Goal: Task Accomplishment & Management: Use online tool/utility

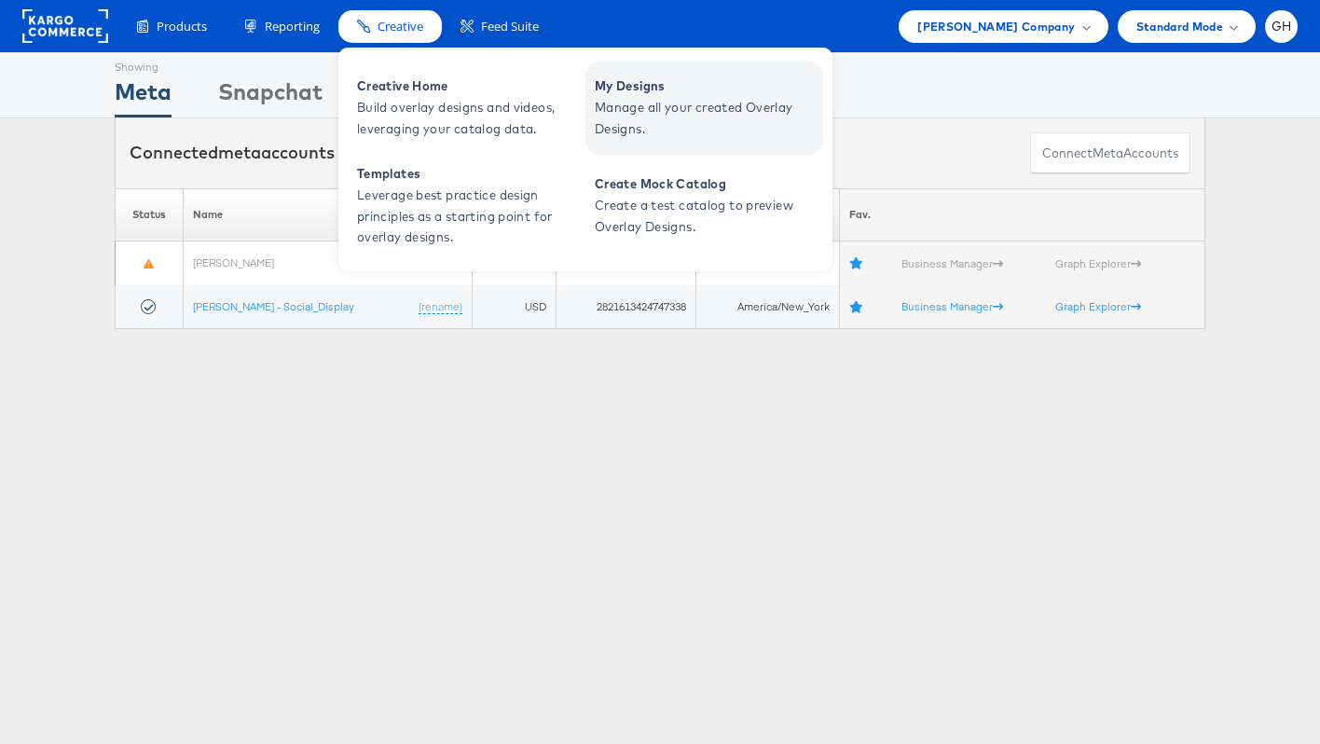
click at [639, 106] on span "Manage all your created Overlay Designs." at bounding box center [707, 118] width 224 height 43
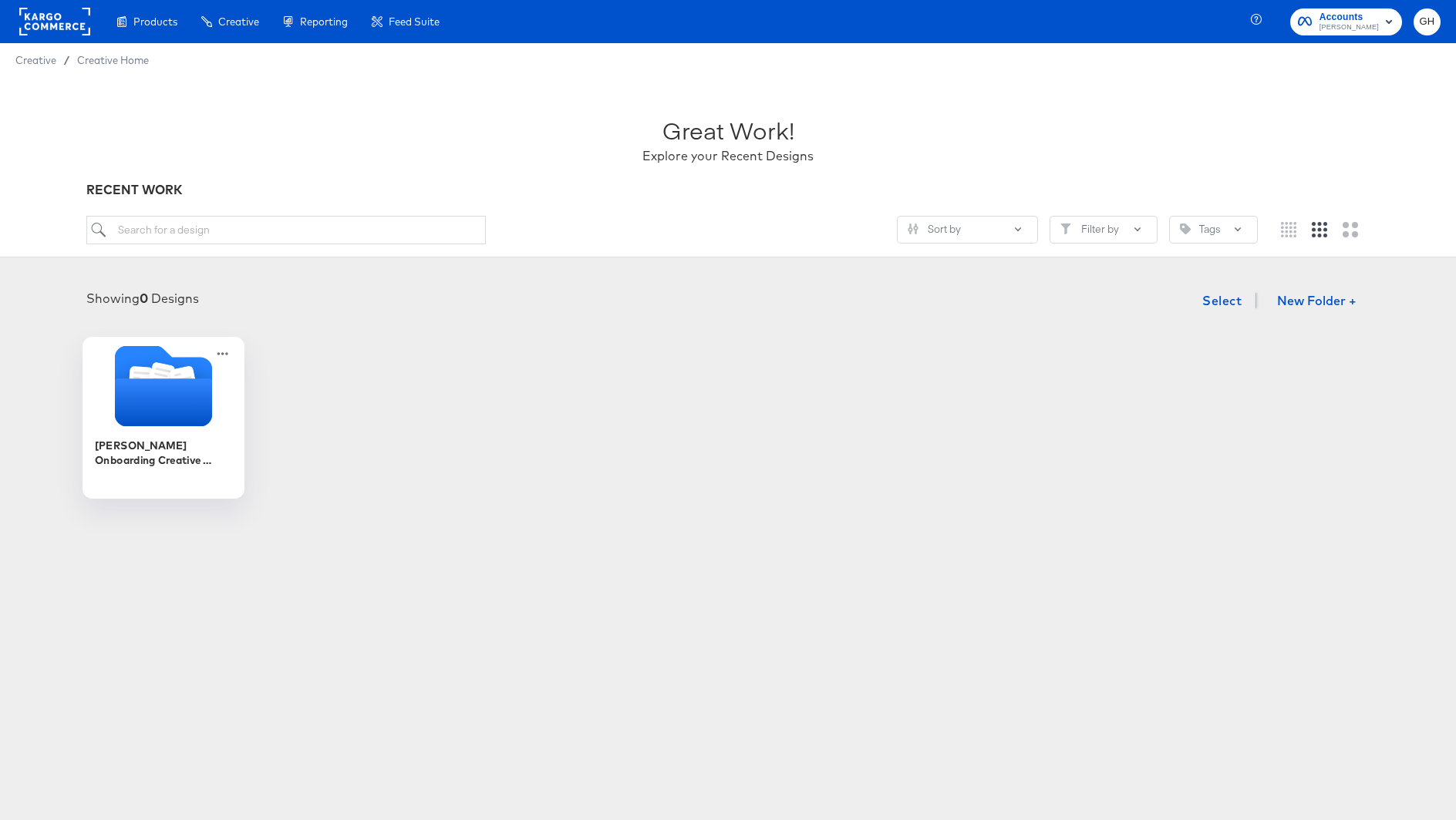
click at [165, 411] on icon "Folder" at bounding box center [163, 403] width 97 height 48
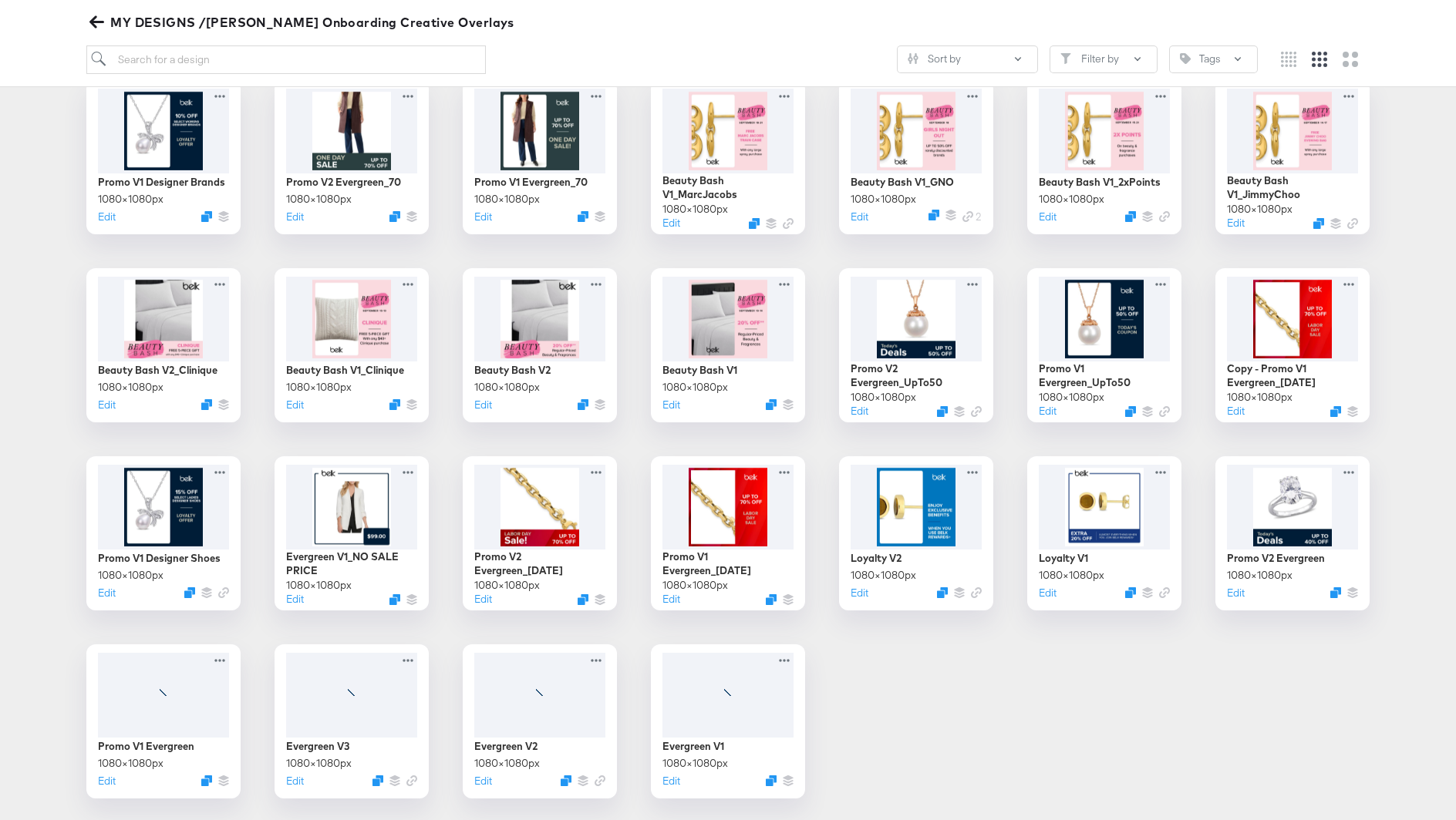
scroll to position [260, 0]
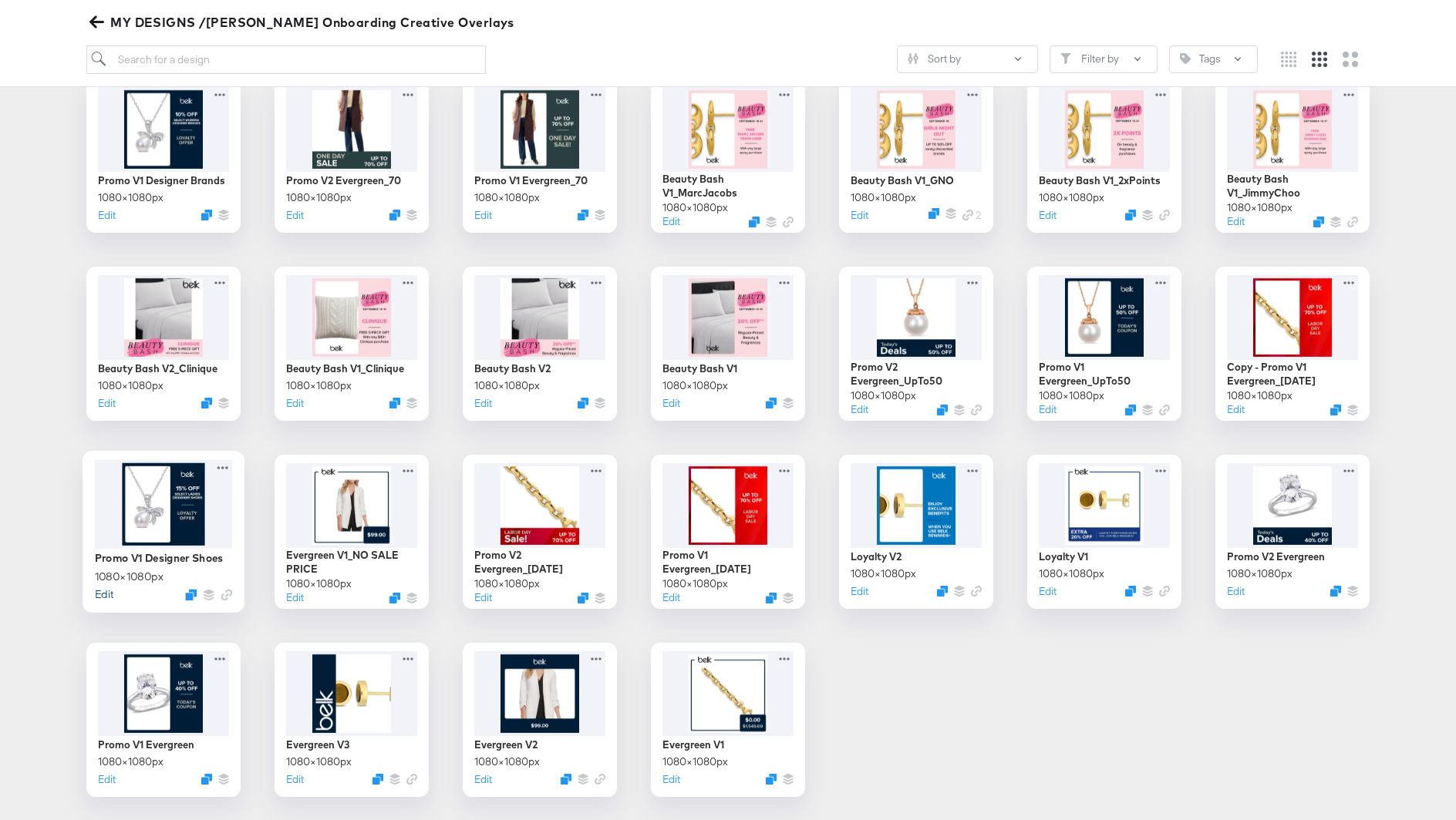
click at [102, 593] on button "Edit" at bounding box center [104, 594] width 18 height 15
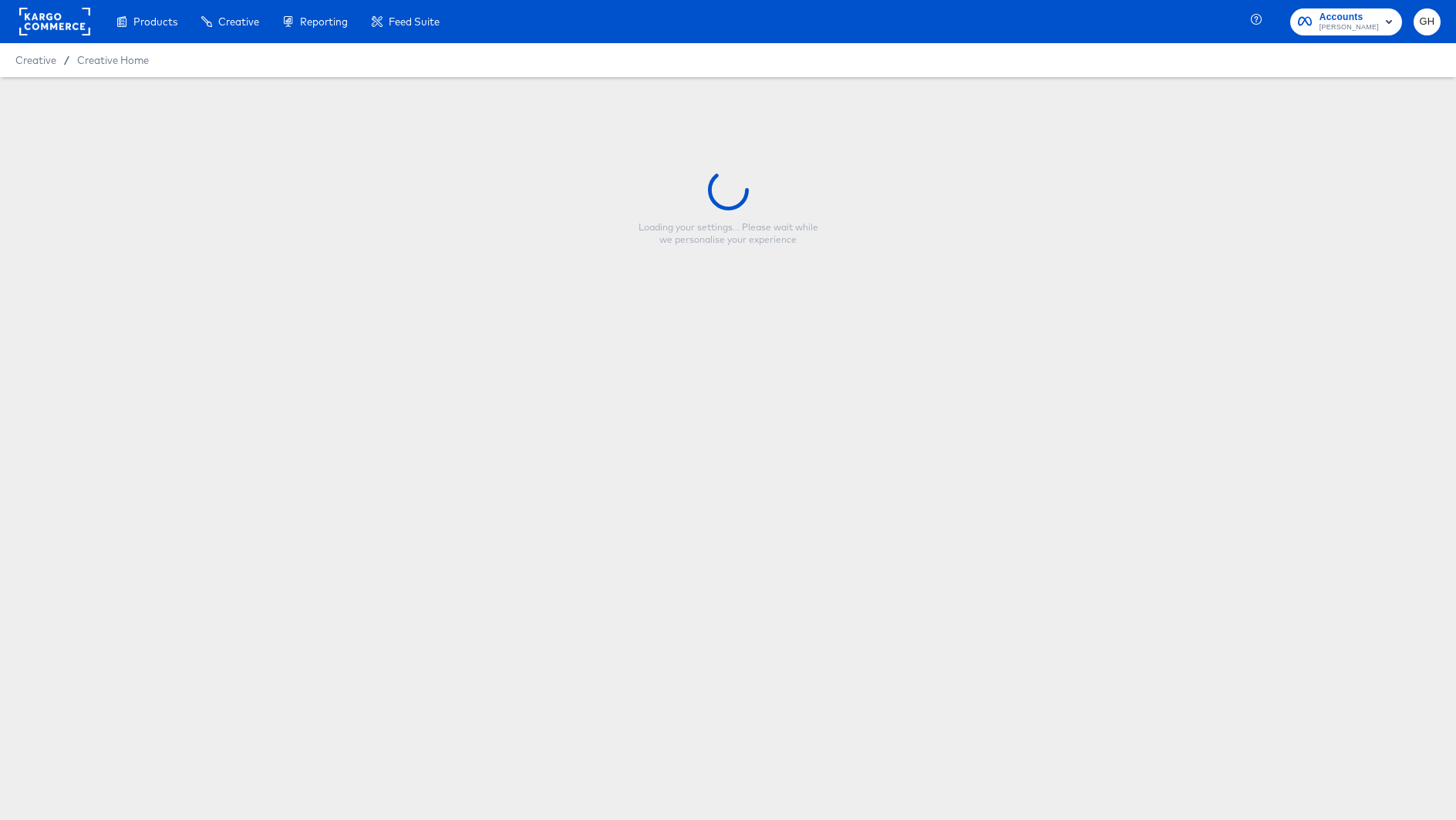
type input "Promo V1 Designer Shoes"
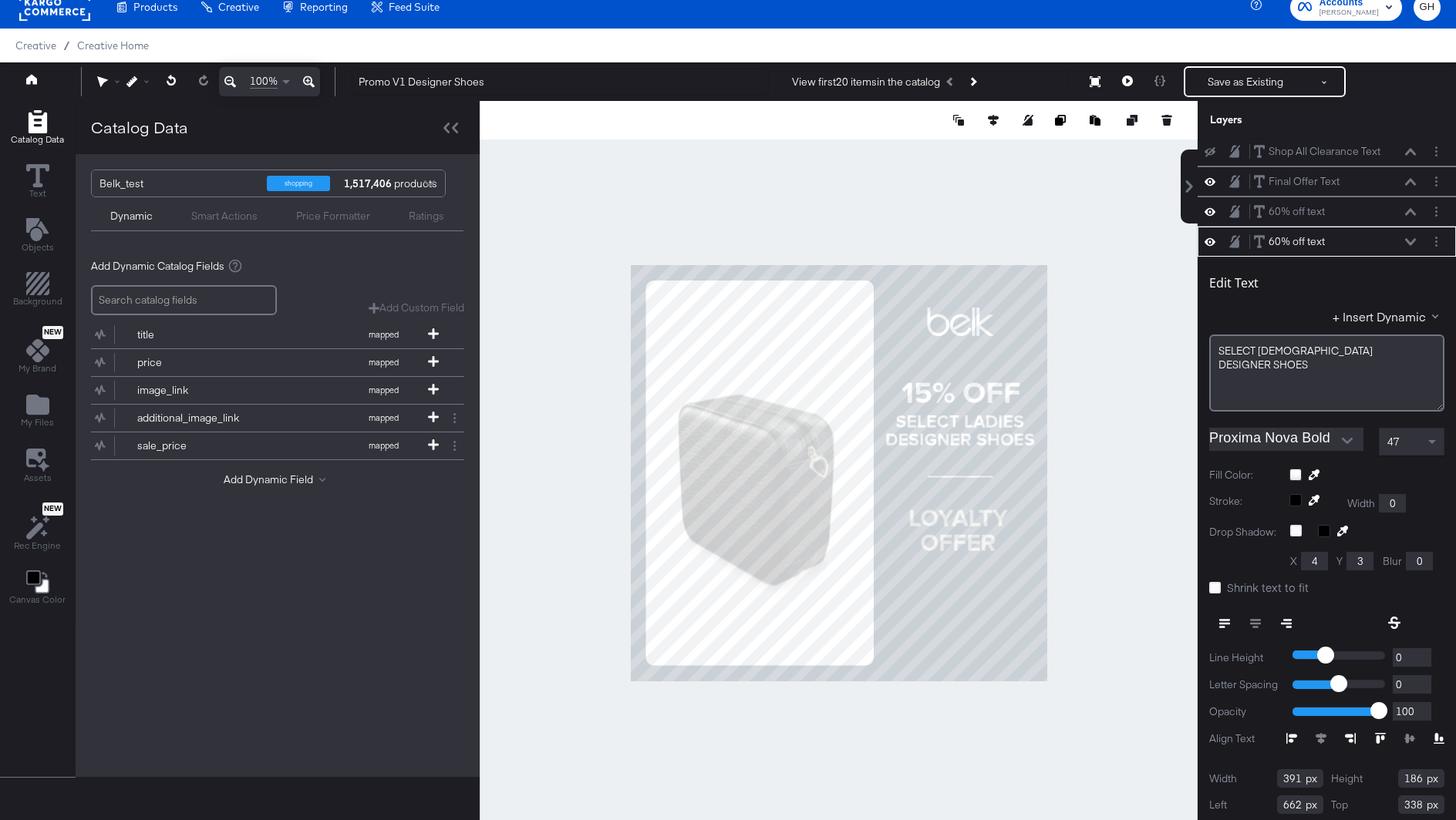
scroll to position [32, 0]
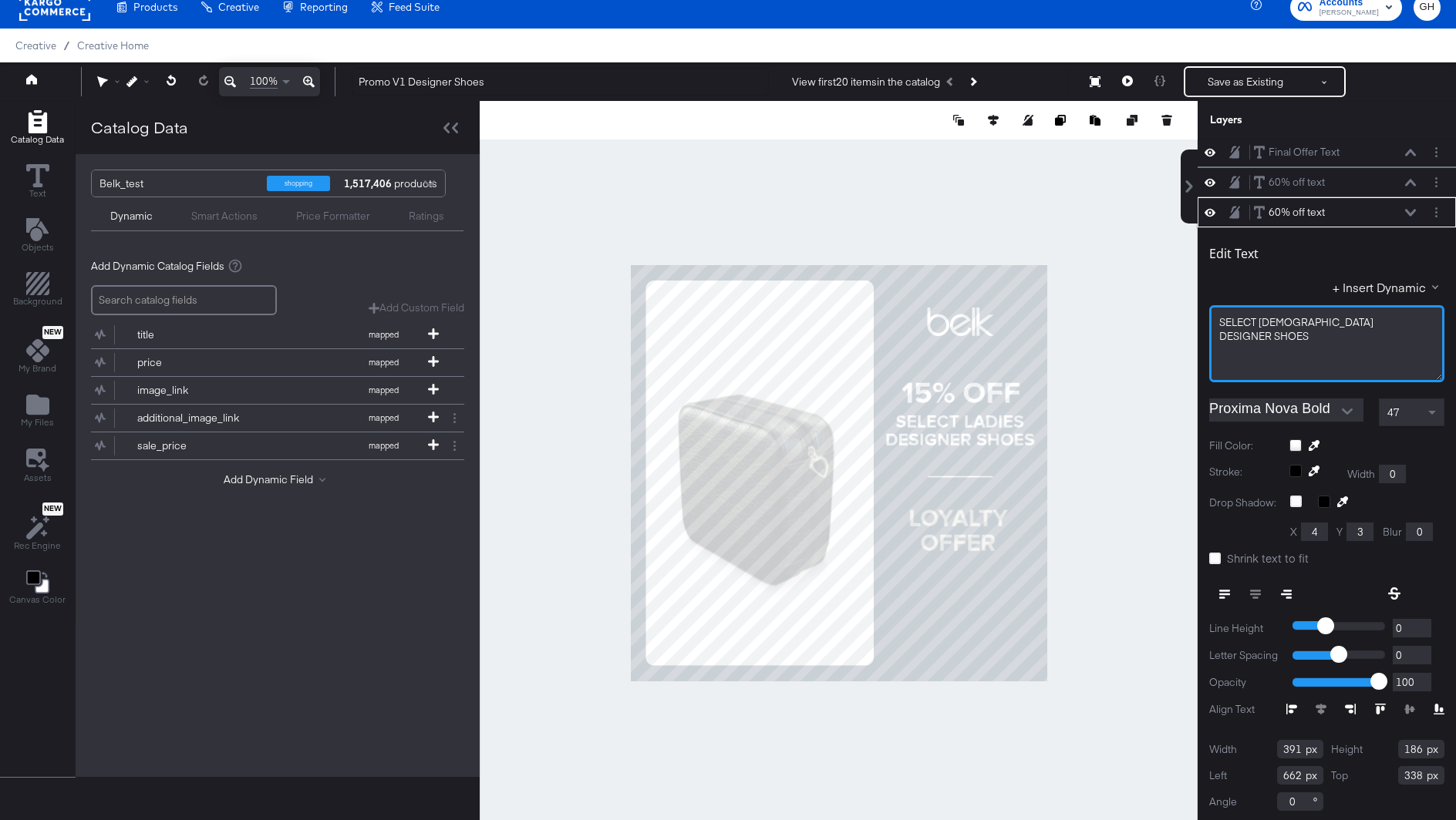
drag, startPoint x: 1261, startPoint y: 320, endPoint x: 1286, endPoint y: 320, distance: 25.0
click at [1286, 320] on span "SELECT ﻿LADIES" at bounding box center [1296, 322] width 155 height 14
click at [1292, 320] on span "SELECT ﻿LADIES" at bounding box center [1296, 322] width 155 height 14
click at [1159, 471] on div at bounding box center [838, 473] width 718 height 744
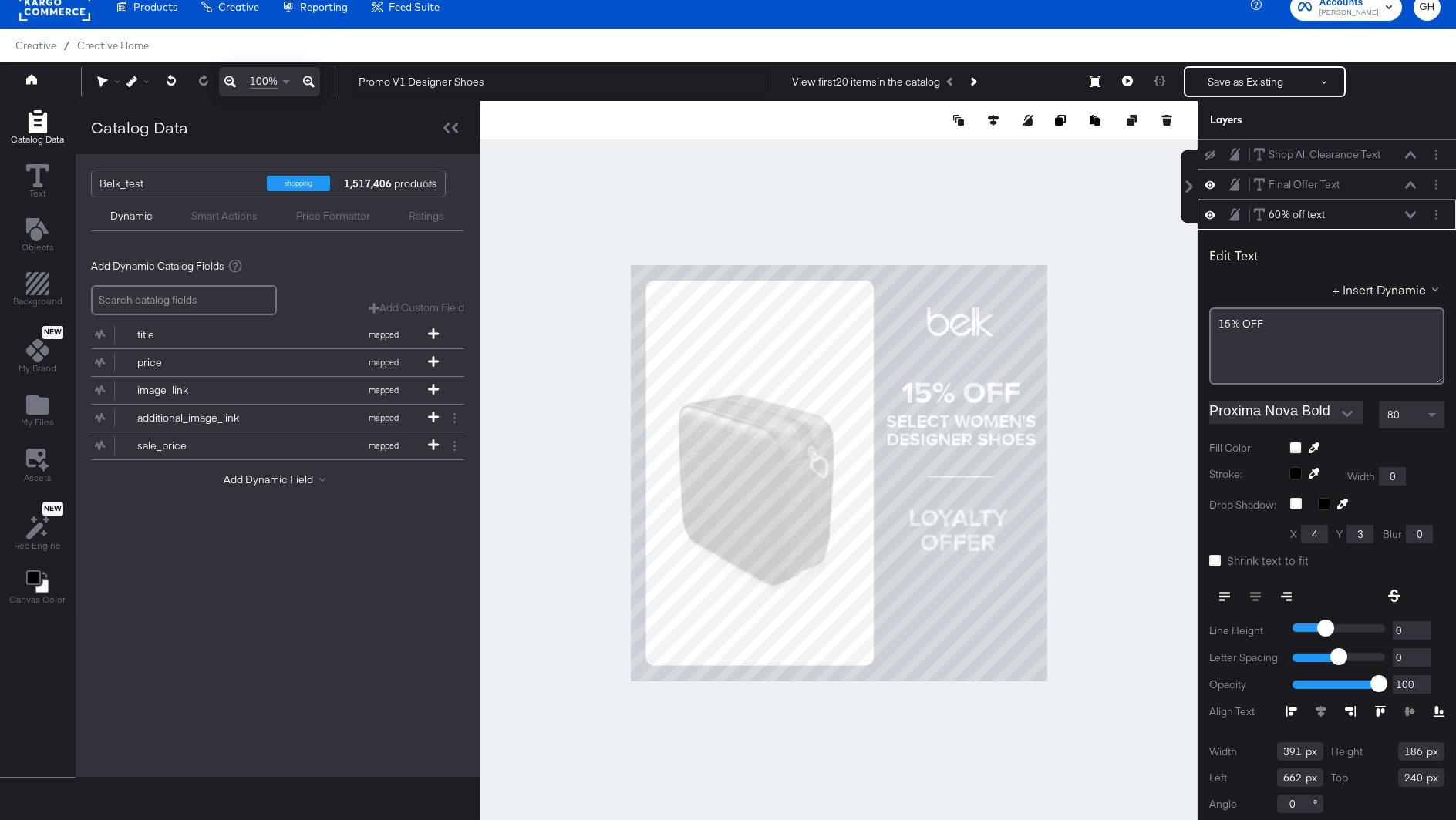
scroll to position [3, 0]
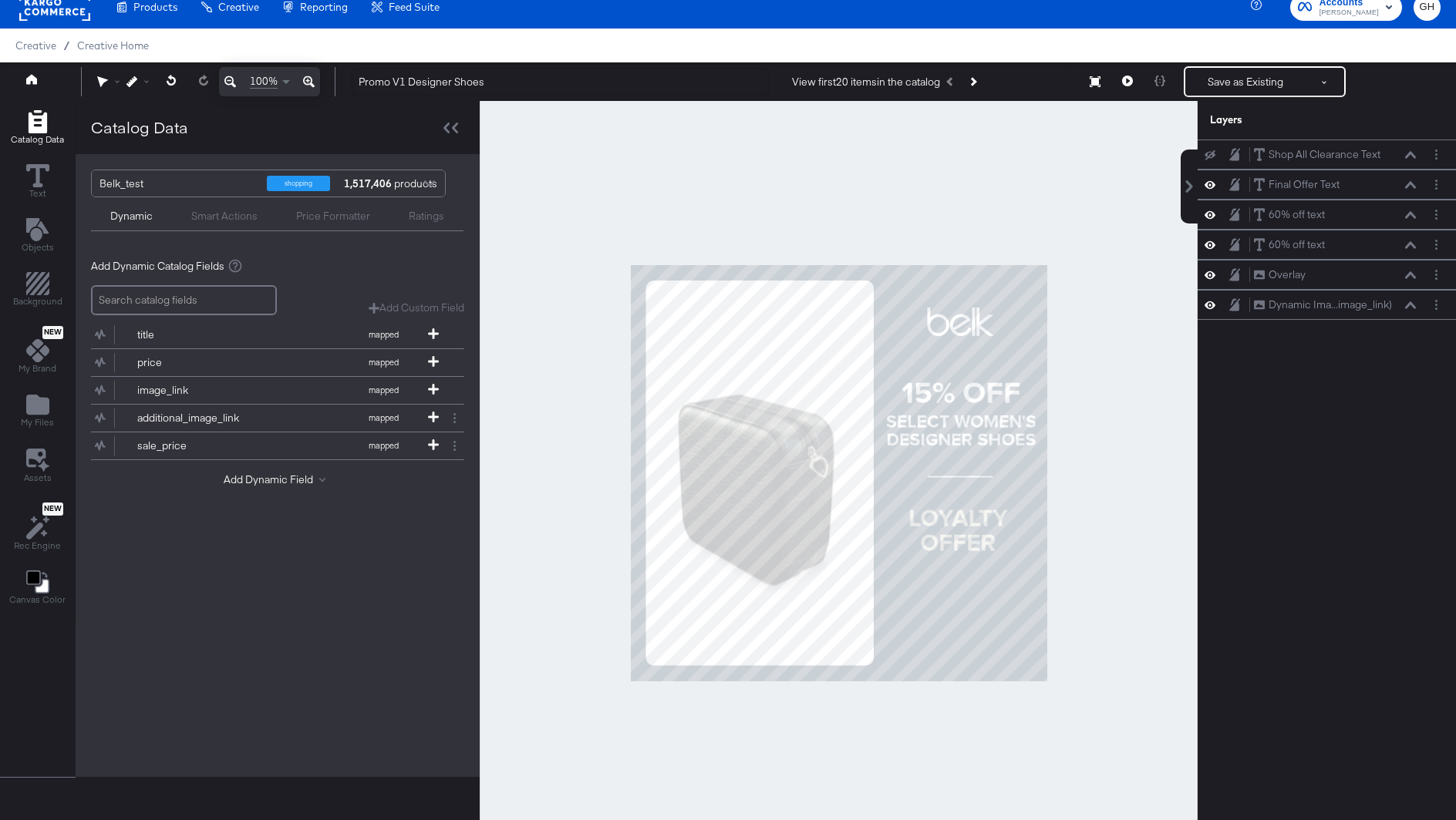
click at [1085, 463] on div at bounding box center [838, 473] width 718 height 744
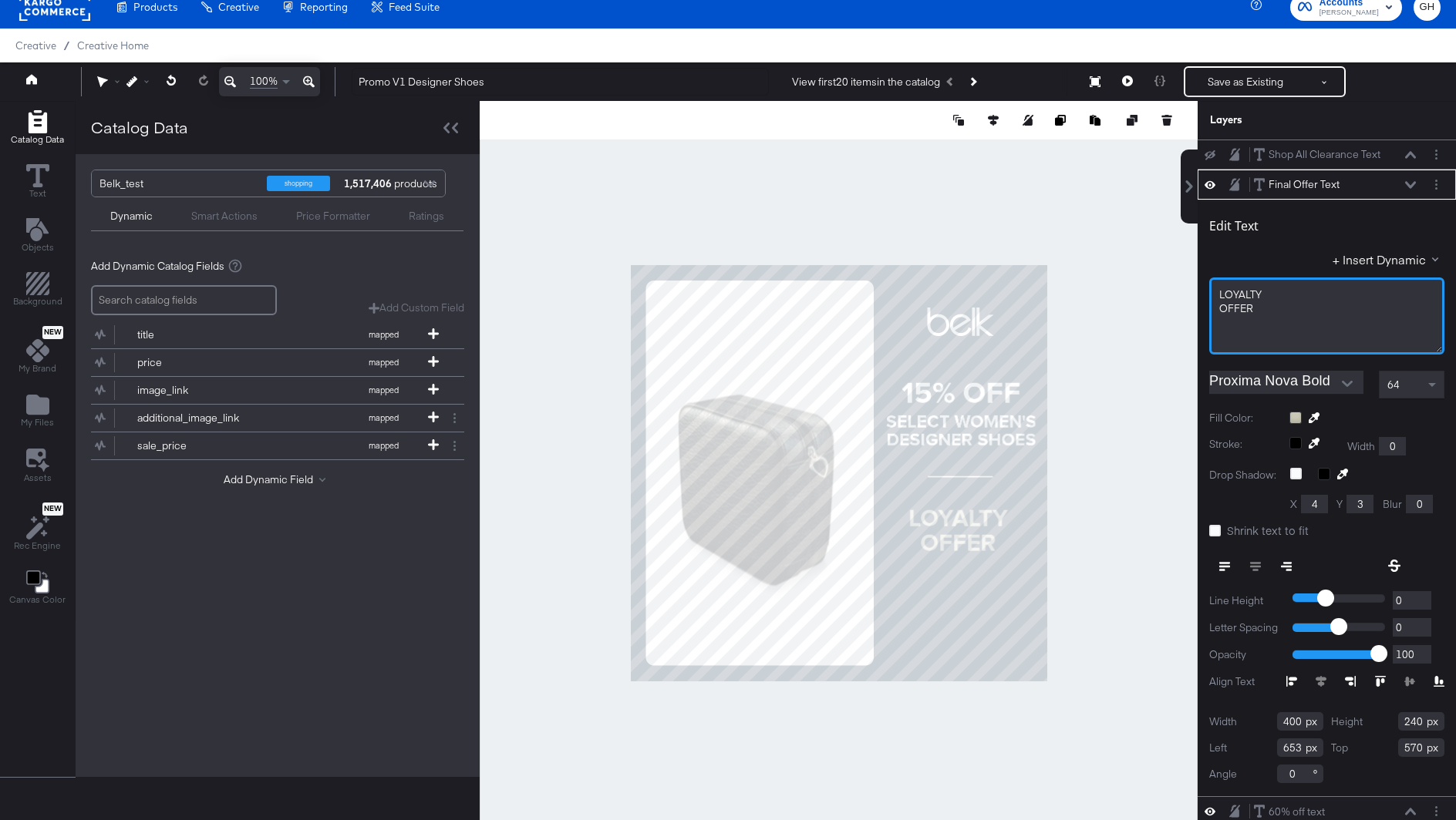
click at [1267, 303] on div "OFFER﻿" at bounding box center [1326, 309] width 215 height 15
drag, startPoint x: 1266, startPoint y: 303, endPoint x: 1214, endPoint y: 293, distance: 53.0
click at [1214, 293] on div "LOYALTY OFFER﻿" at bounding box center [1326, 316] width 235 height 77
click at [1287, 299] on div "R" at bounding box center [1326, 316] width 235 height 77
click at [1272, 298] on div "R" at bounding box center [1326, 294] width 217 height 15
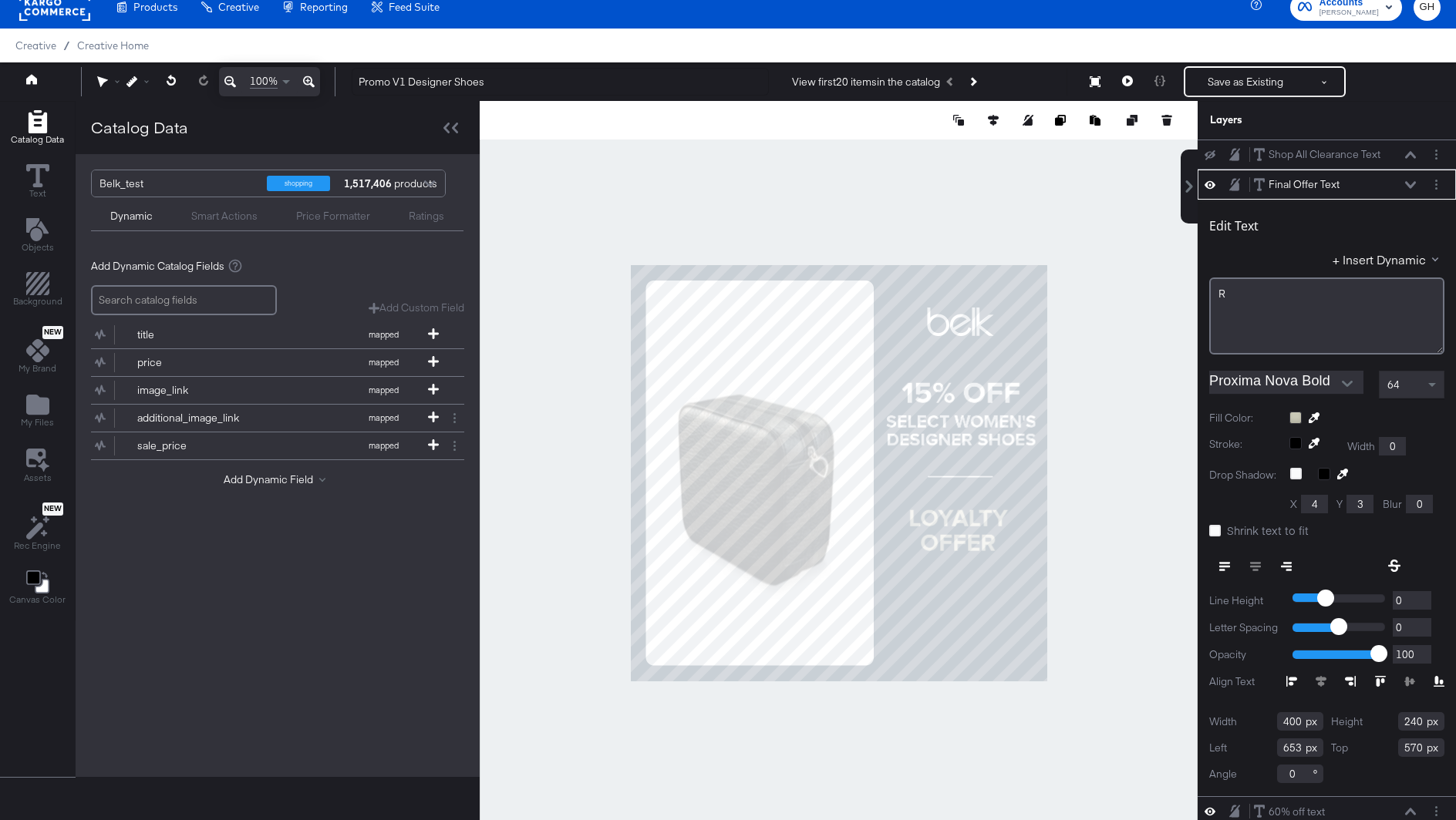
click at [1245, 299] on div "R" at bounding box center [1326, 316] width 235 height 77
click at [1145, 289] on div at bounding box center [838, 473] width 718 height 744
click at [1263, 289] on div "LOYALTY" at bounding box center [1326, 295] width 215 height 15
drag, startPoint x: 1258, startPoint y: 293, endPoint x: 1219, endPoint y: 293, distance: 39.0
click at [1219, 293] on span "LOYALTYREWARDS" at bounding box center [1265, 294] width 93 height 14
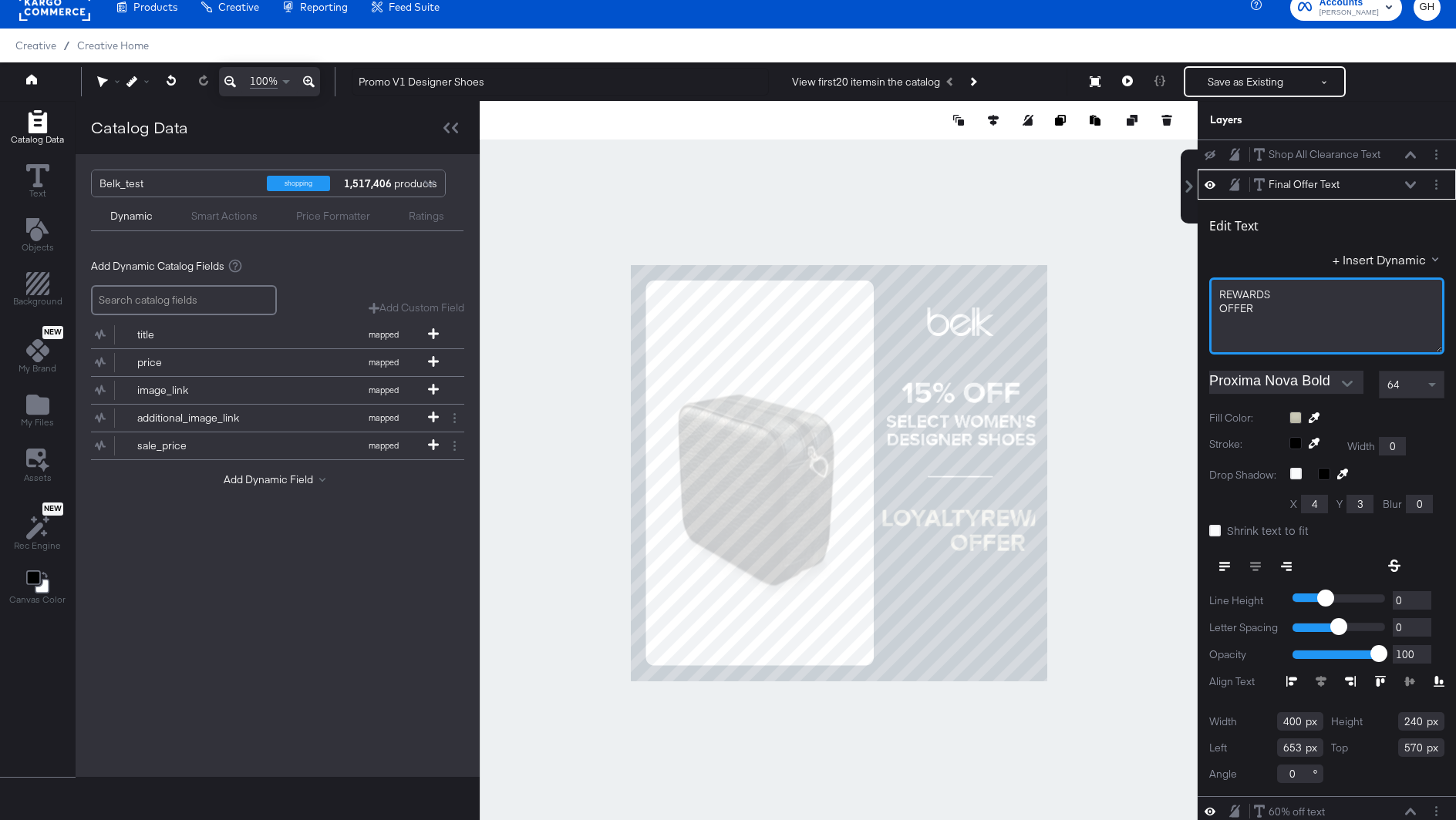
click at [1297, 295] on div "REWARDS" at bounding box center [1326, 295] width 215 height 15
click at [1253, 327] on div "REWARDS + OFFER﻿" at bounding box center [1326, 316] width 235 height 77
drag, startPoint x: 1259, startPoint y: 304, endPoint x: 1220, endPoint y: 311, distance: 39.6
click at [1220, 311] on div "OFFER﻿" at bounding box center [1326, 309] width 215 height 15
click at [1213, 295] on div "REWARDS + CARDHOLDERS ONLY" at bounding box center [1326, 316] width 235 height 77
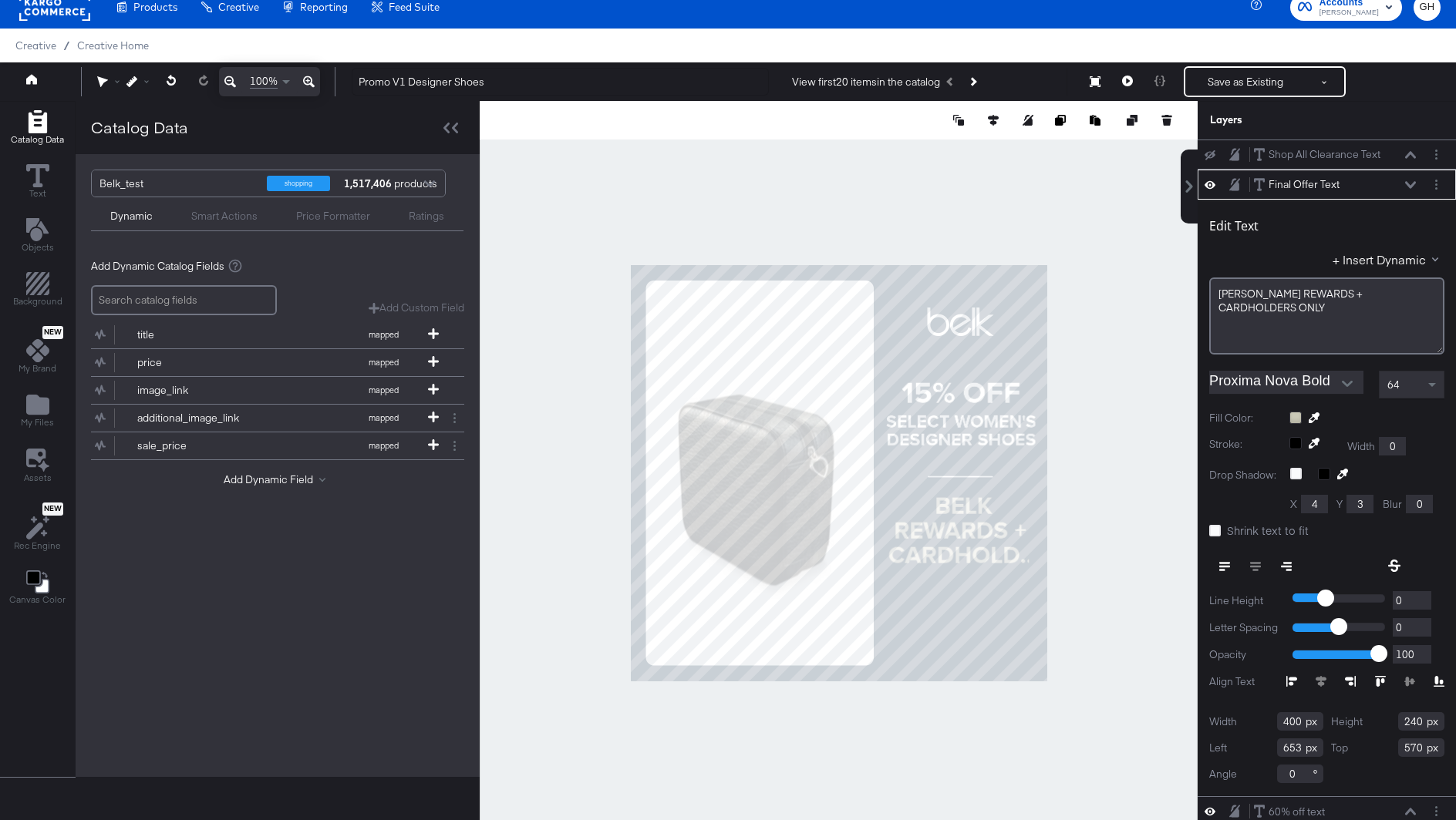
click at [1408, 393] on div "64" at bounding box center [1411, 384] width 64 height 26
click at [1406, 389] on div "64" at bounding box center [1411, 384] width 64 height 26
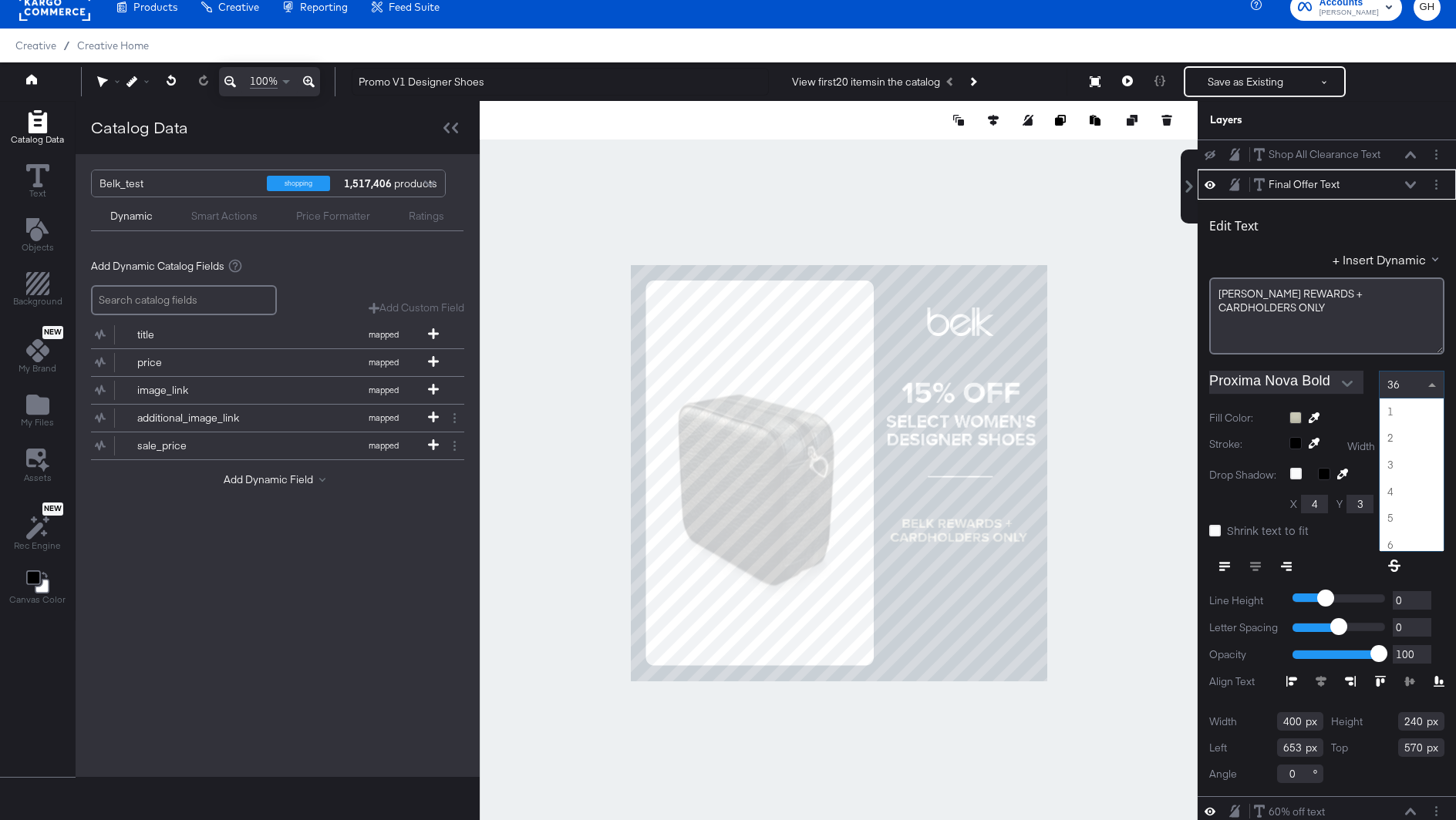
click at [1406, 384] on div "36" at bounding box center [1411, 384] width 64 height 26
click at [1406, 398] on div at bounding box center [1326, 398] width 235 height 1
click at [1406, 396] on div "38 1 2 3 4 5 6 7 8 9 10 11 12 13 14 15 16 17 18 19 20 21 22 23 24 25 26 27 28 2…" at bounding box center [1411, 385] width 65 height 28
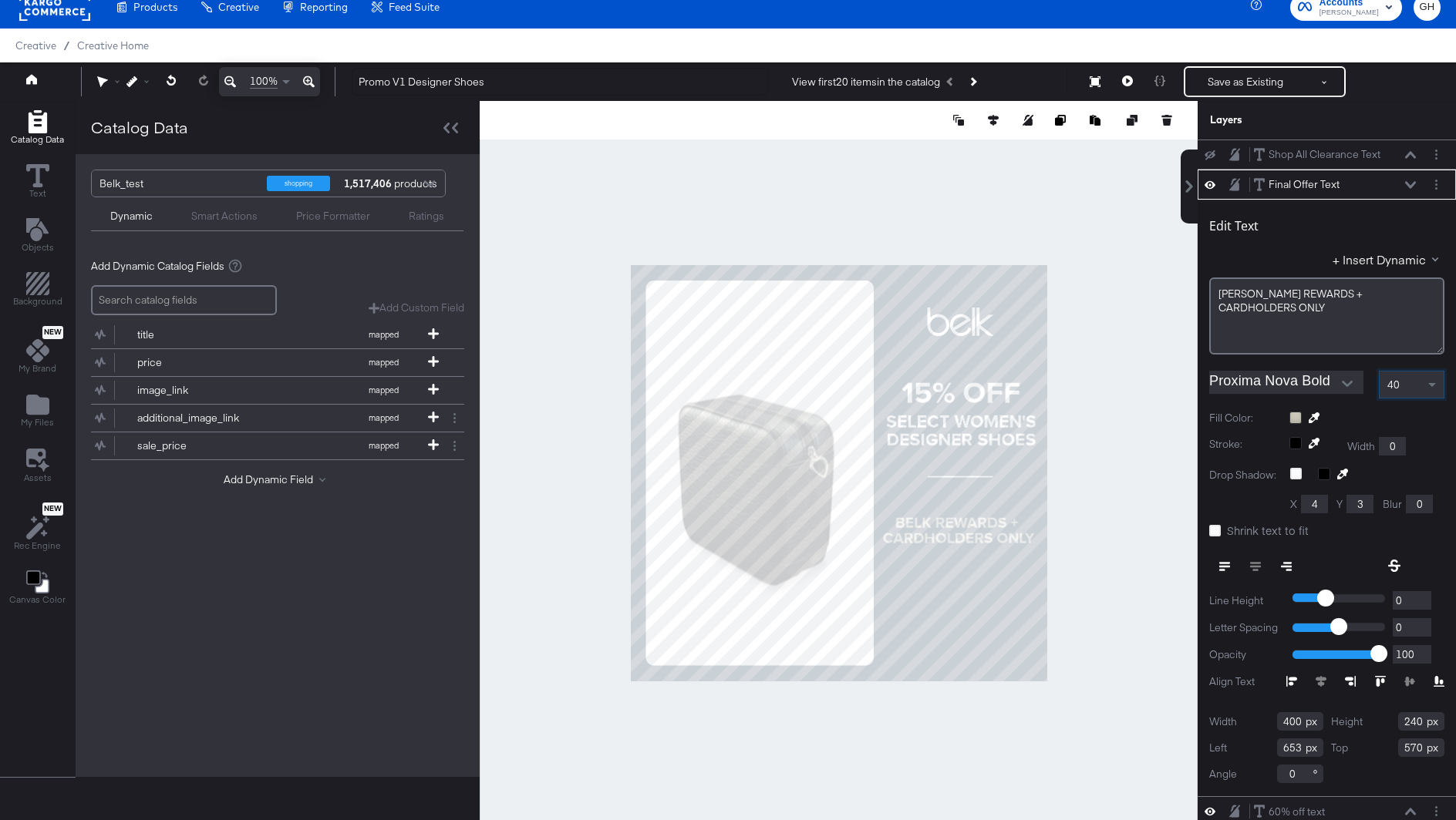
click at [1112, 625] on div at bounding box center [838, 473] width 718 height 744
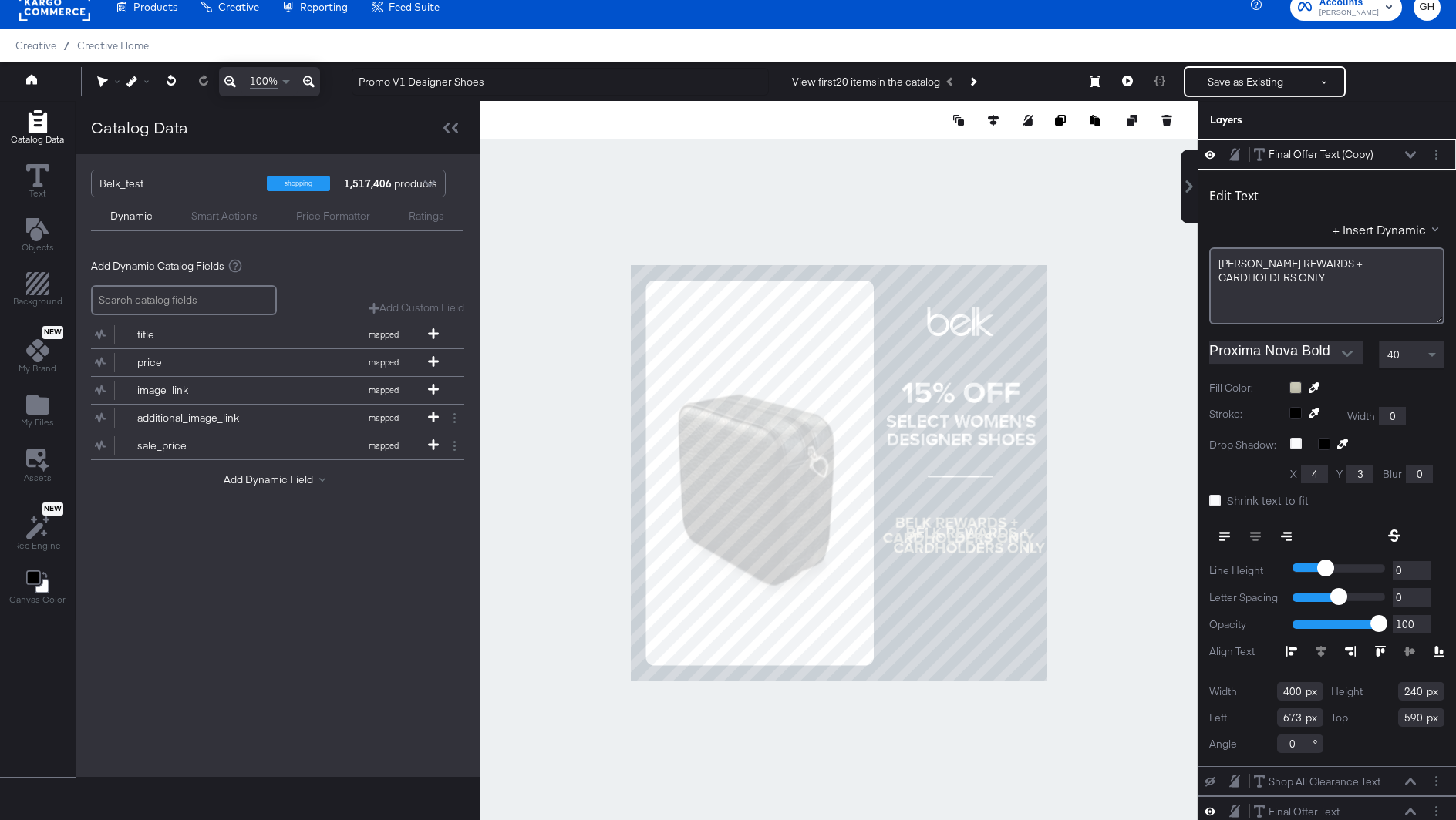
type input "653"
type input "474"
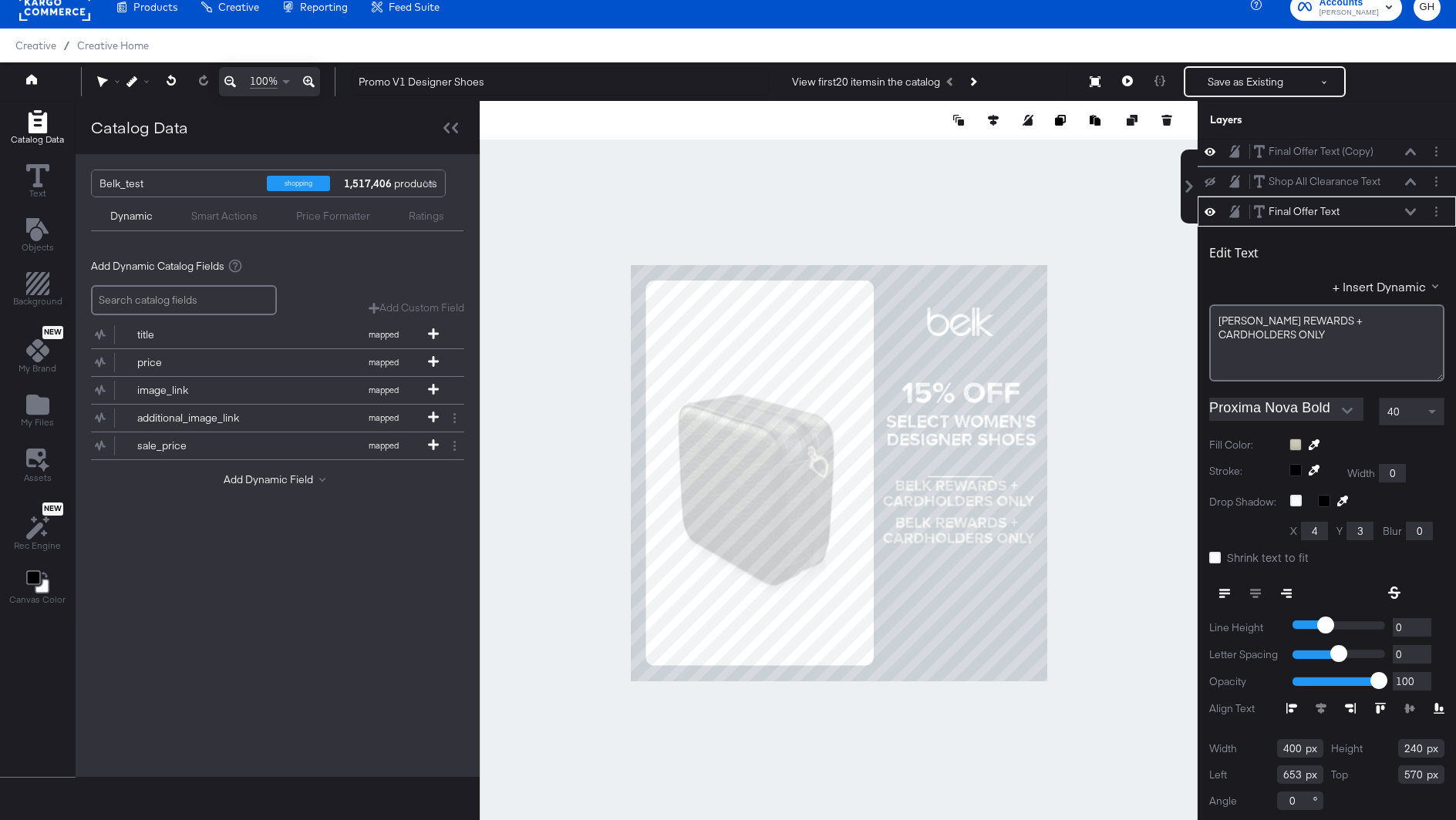
scroll to position [0, 0]
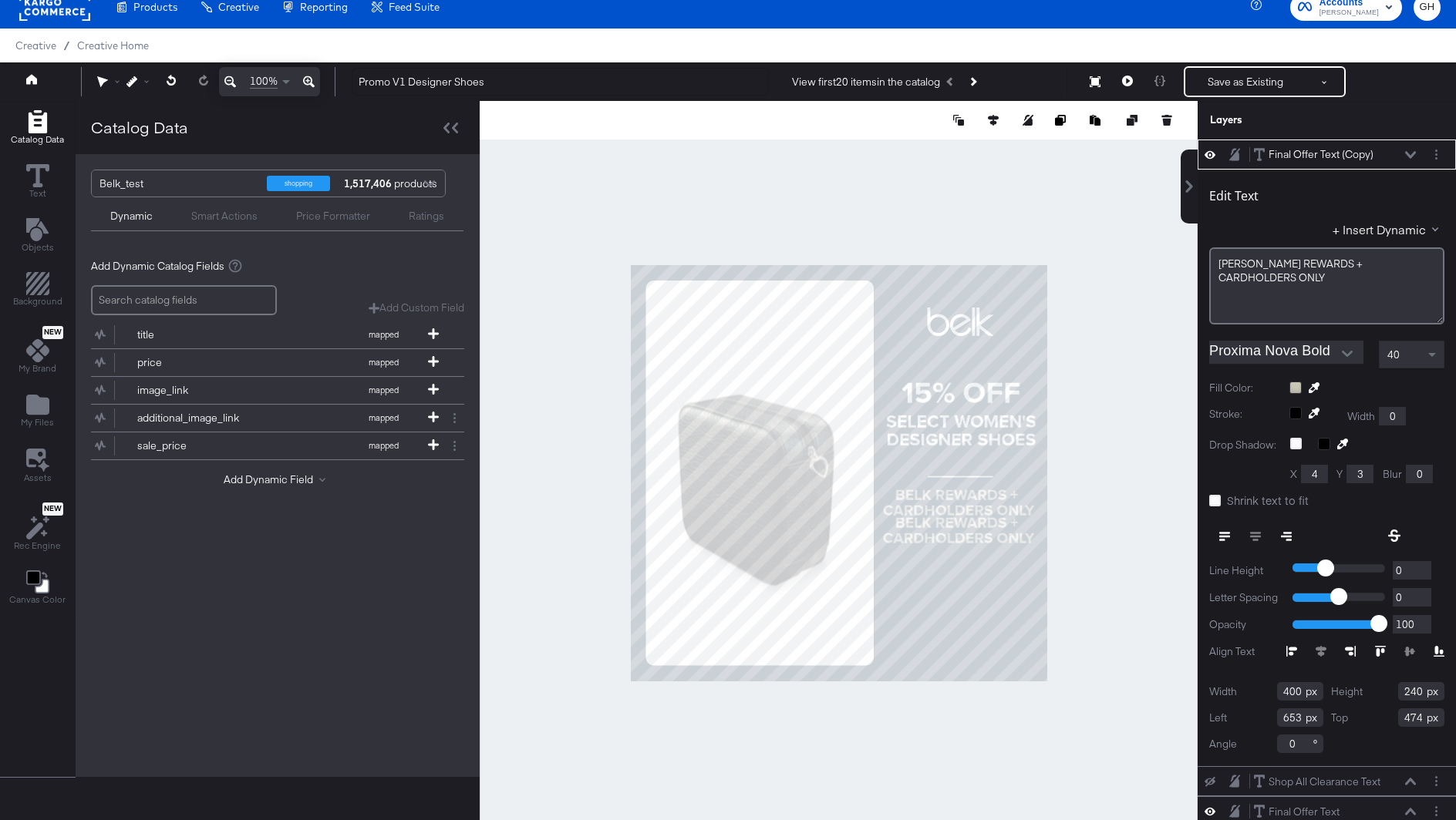
type input "645"
type input "330"
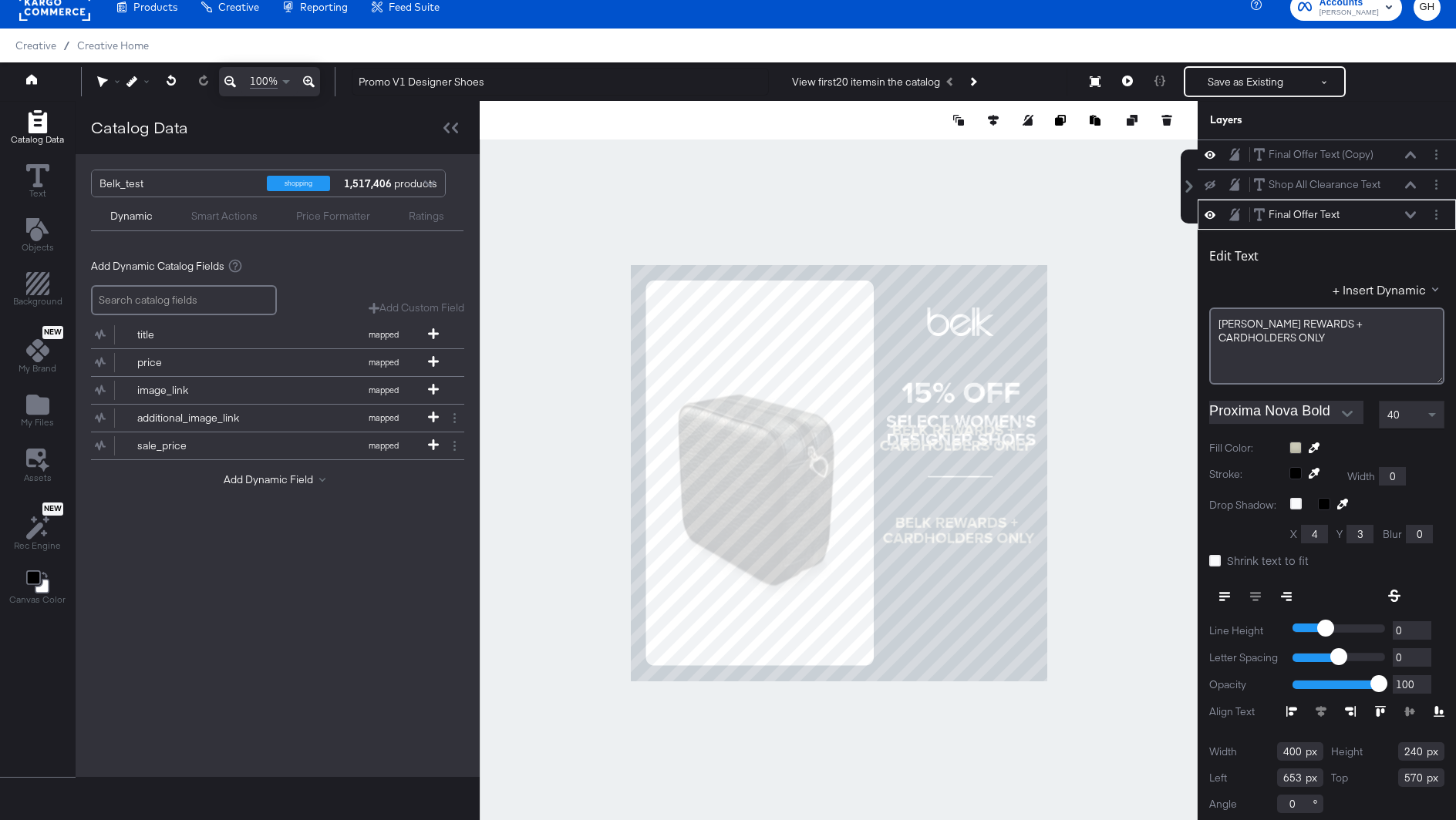
scroll to position [3, 0]
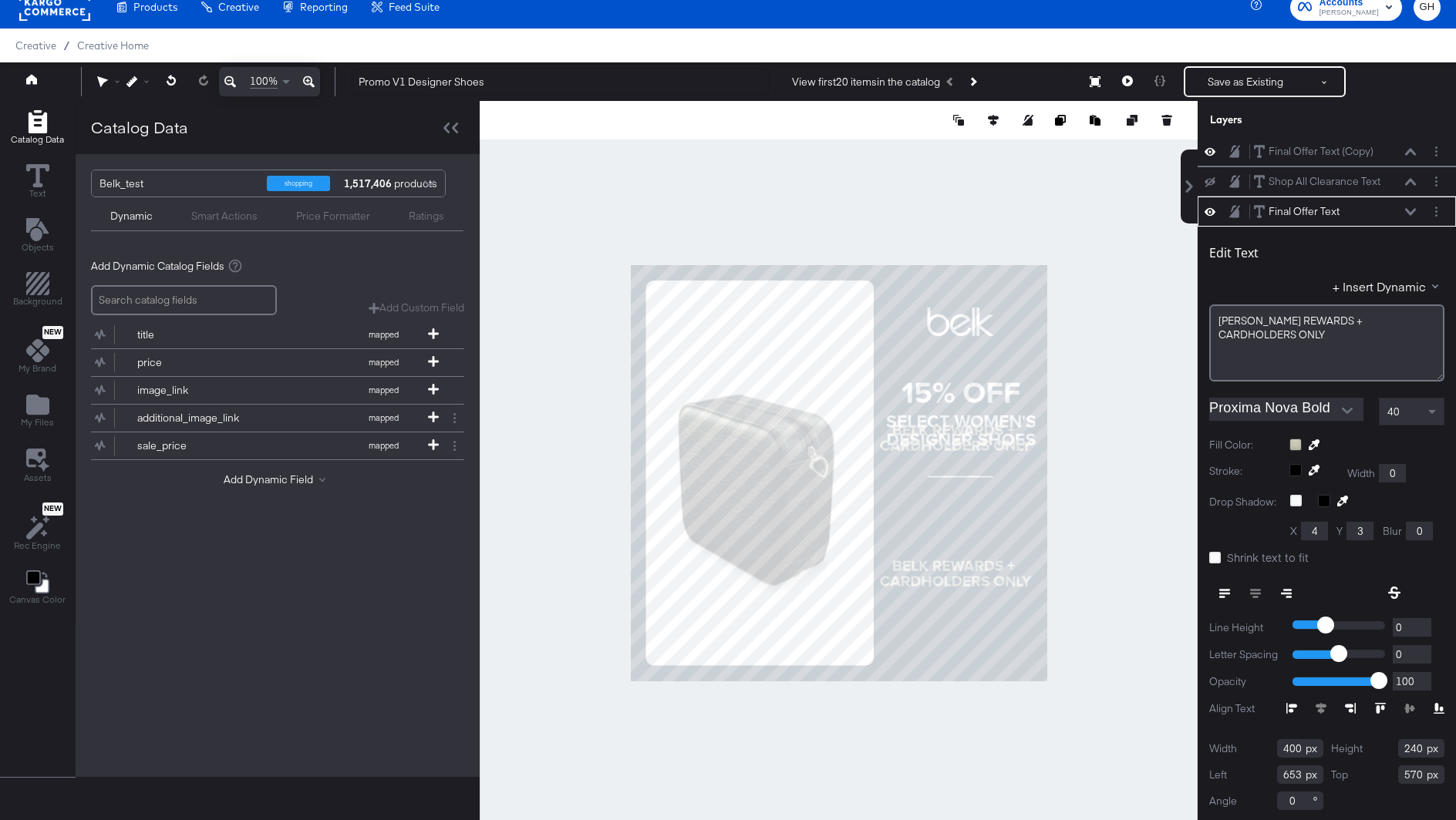
type input "645"
type input "682"
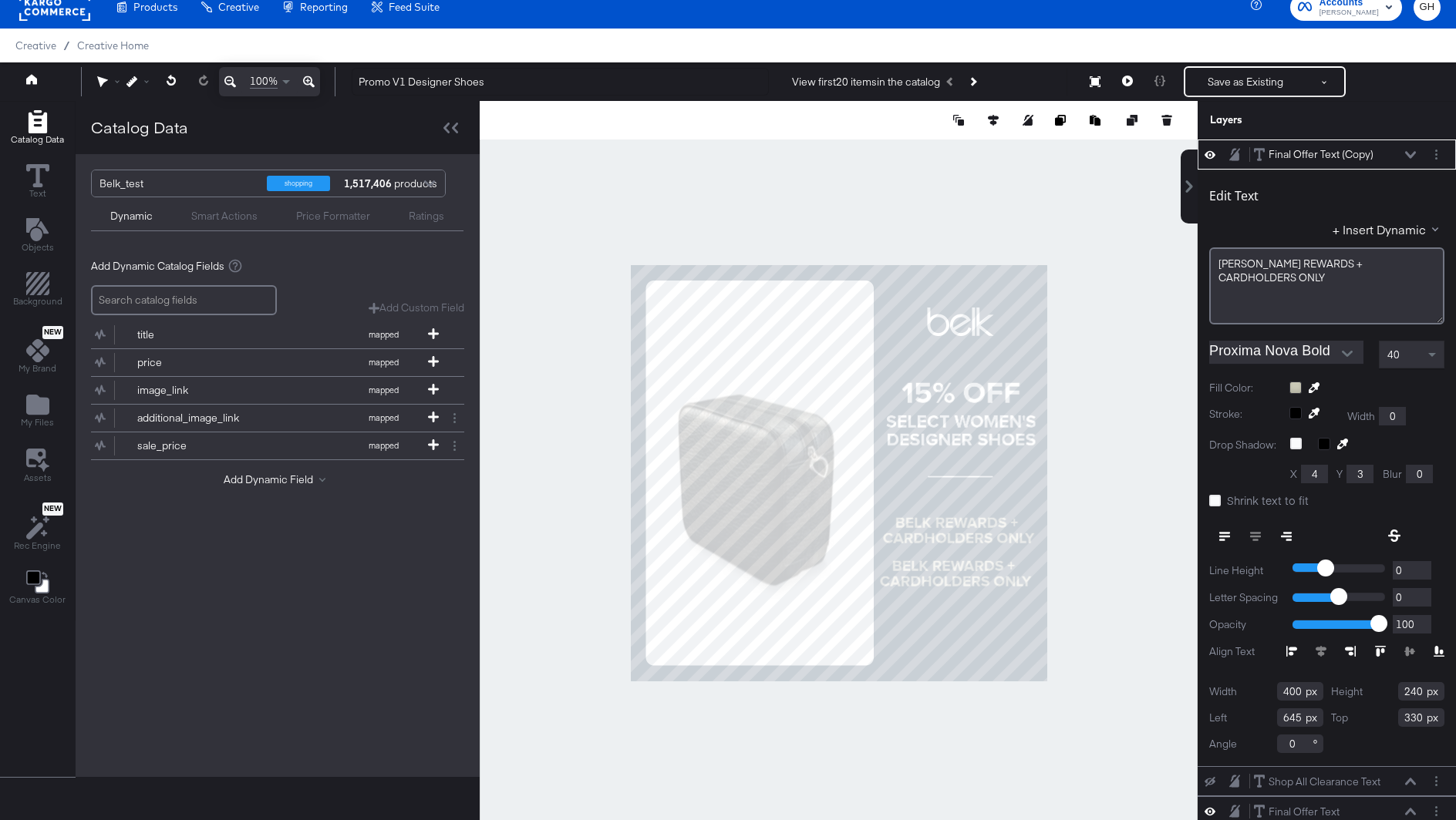
type input "653"
type input "570"
click at [1330, 276] on div "CARDHOLDERS ONLY" at bounding box center [1326, 279] width 215 height 15
click at [1217, 265] on div "BELK REWARDS + CARDHOLDERS ONLY" at bounding box center [1326, 285] width 235 height 77
drag, startPoint x: 1295, startPoint y: 263, endPoint x: 1332, endPoint y: 274, distance: 38.6
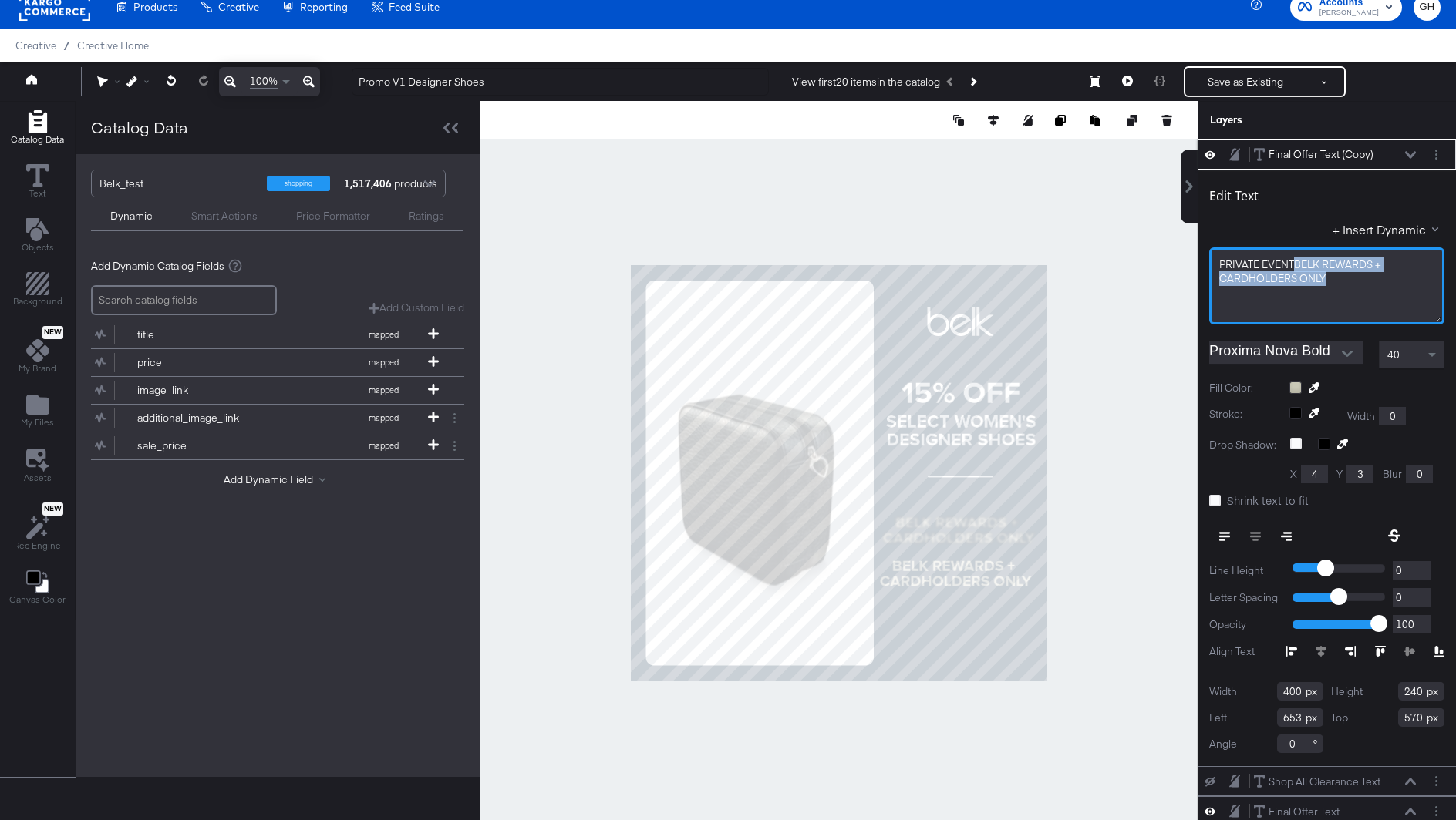
click at [1332, 274] on div "PRIVATE EVENTBELK REWARDS + CARDHOLDERS ONLY" at bounding box center [1326, 285] width 235 height 77
click at [1405, 360] on div "40" at bounding box center [1411, 355] width 64 height 26
click at [1418, 362] on div "40" at bounding box center [1411, 355] width 64 height 26
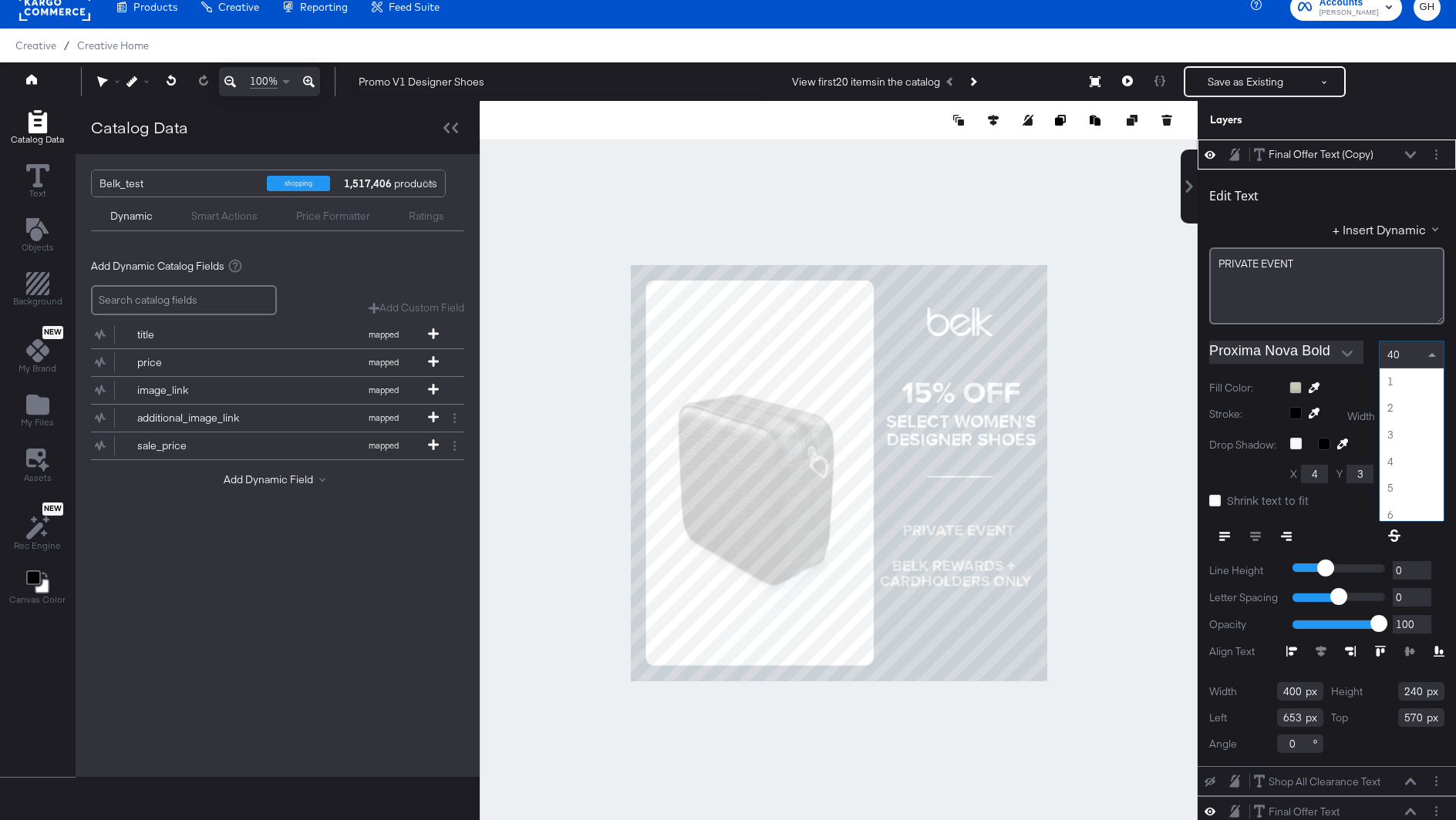
click at [1396, 353] on span "40" at bounding box center [1393, 355] width 12 height 14
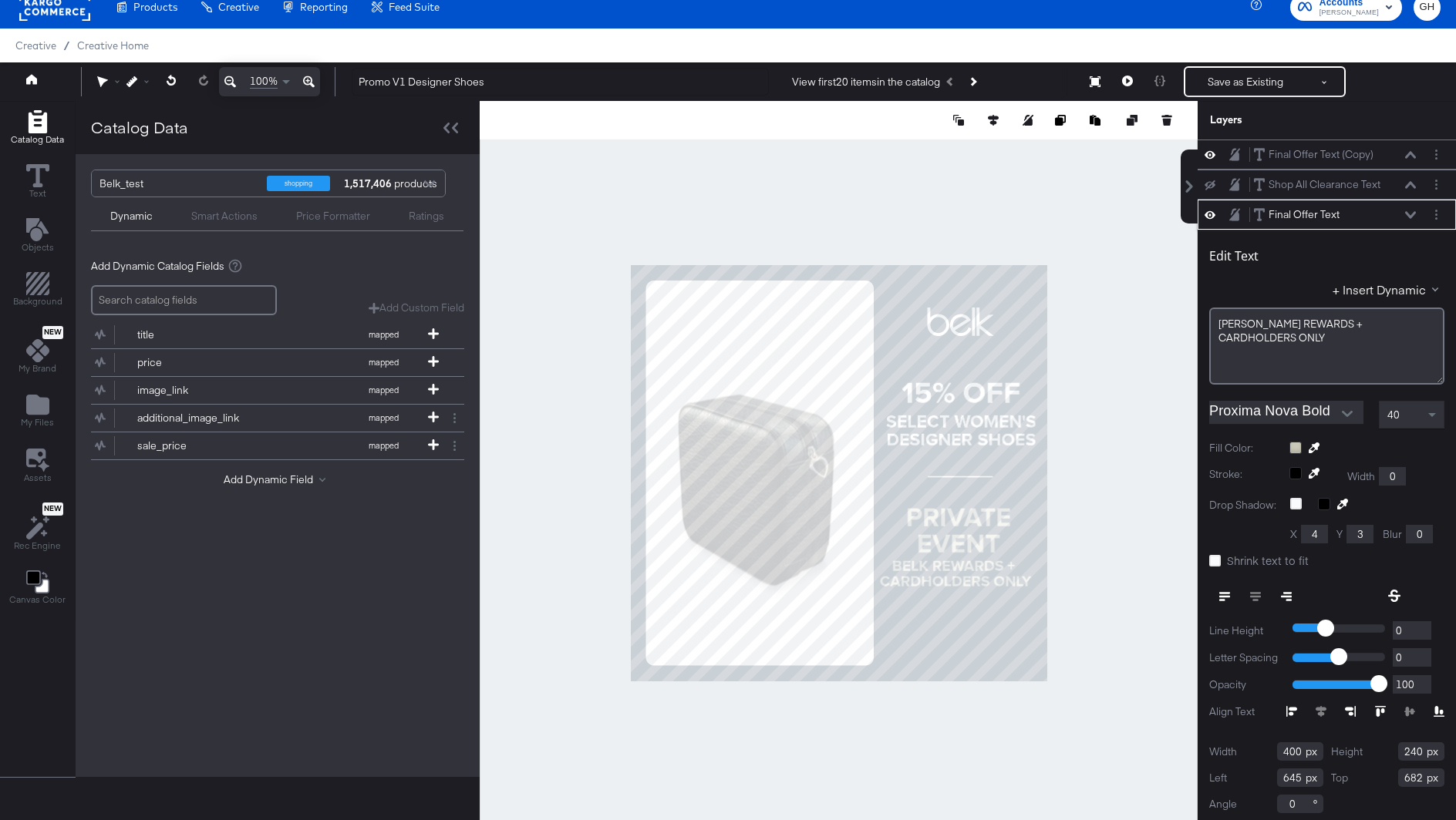
scroll to position [3, 0]
type input "653"
type input "684"
click at [1121, 579] on div at bounding box center [838, 473] width 718 height 744
type input "698"
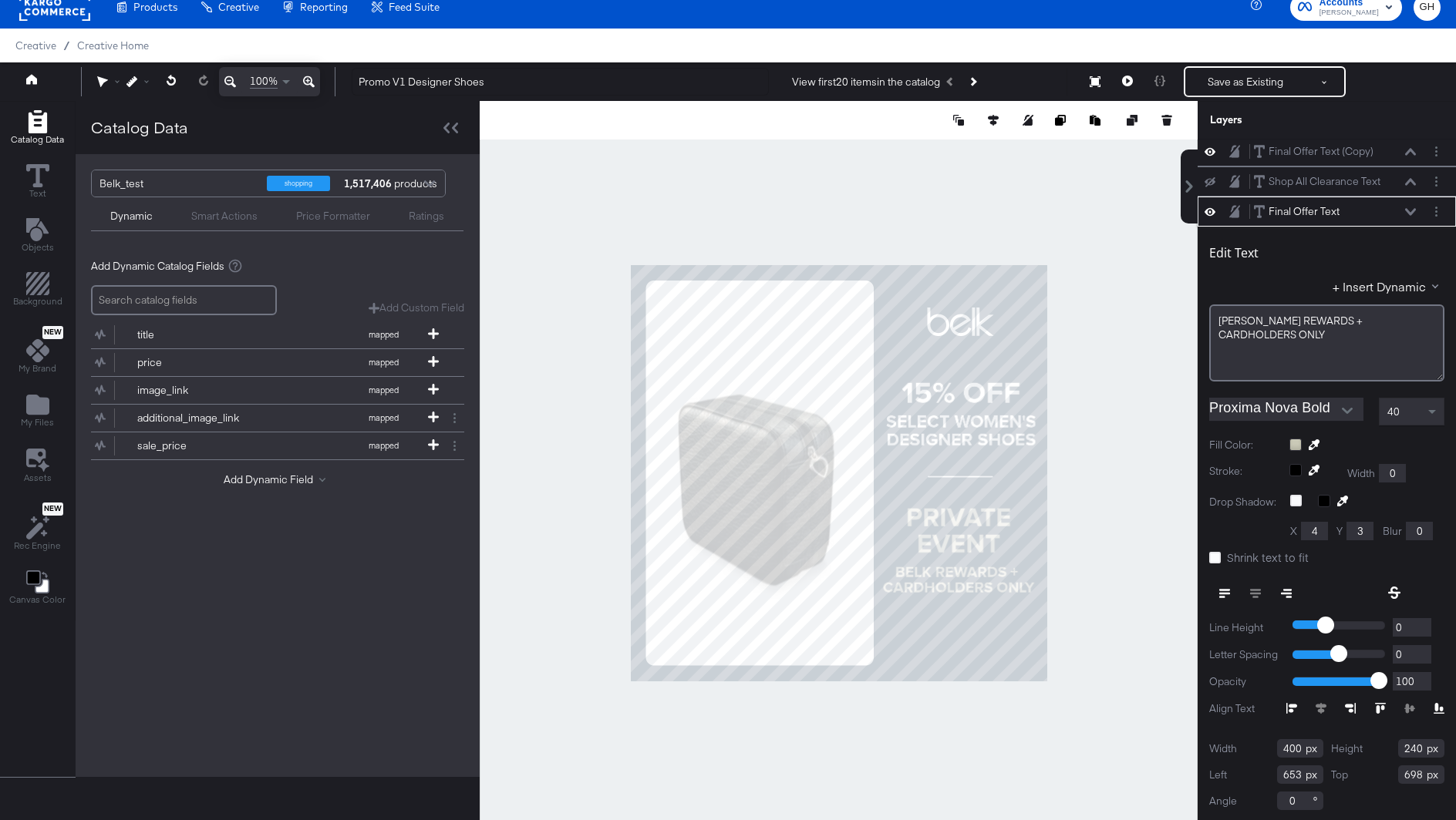
click at [1088, 601] on div at bounding box center [838, 473] width 718 height 744
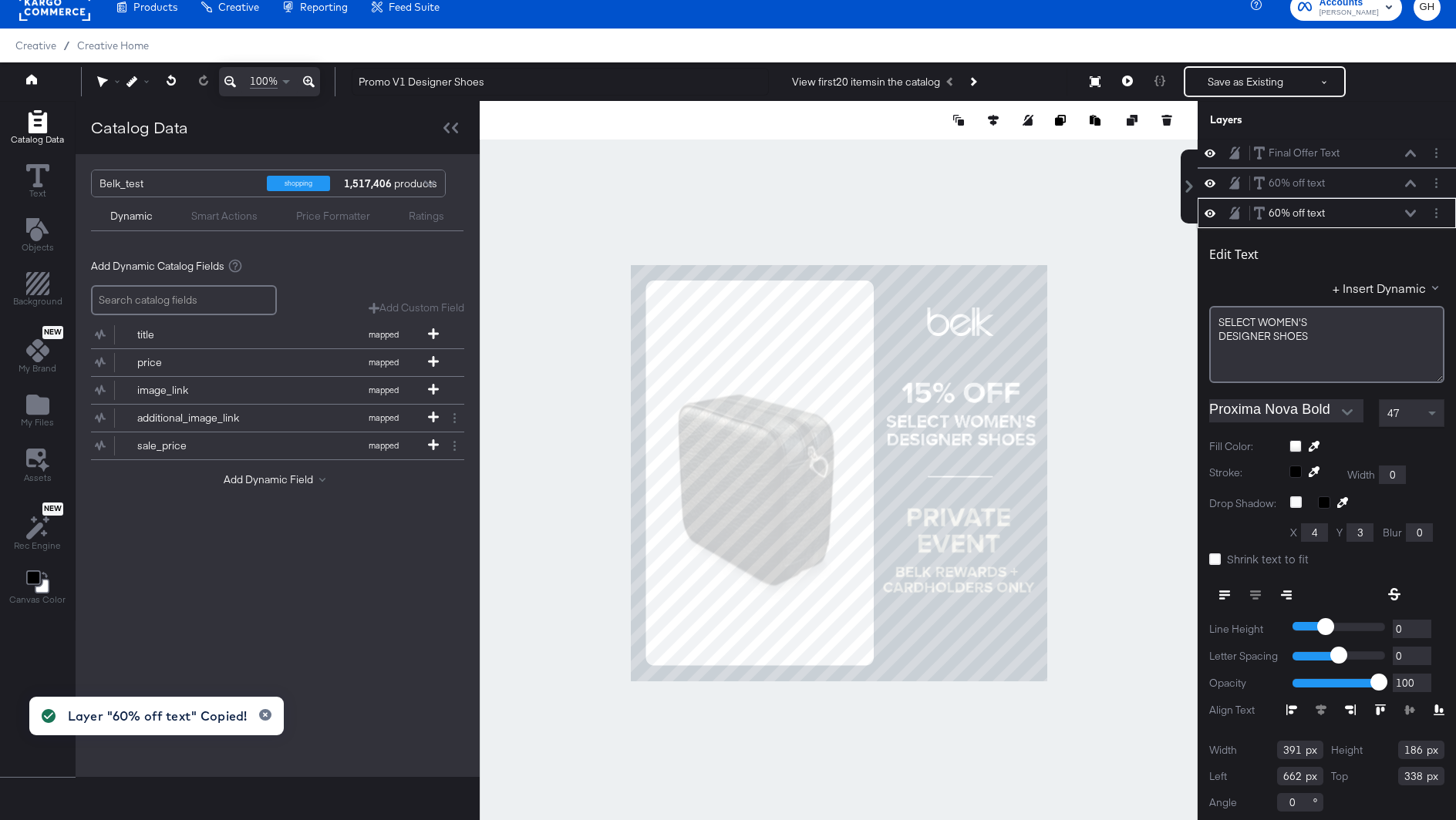
scroll to position [0, 0]
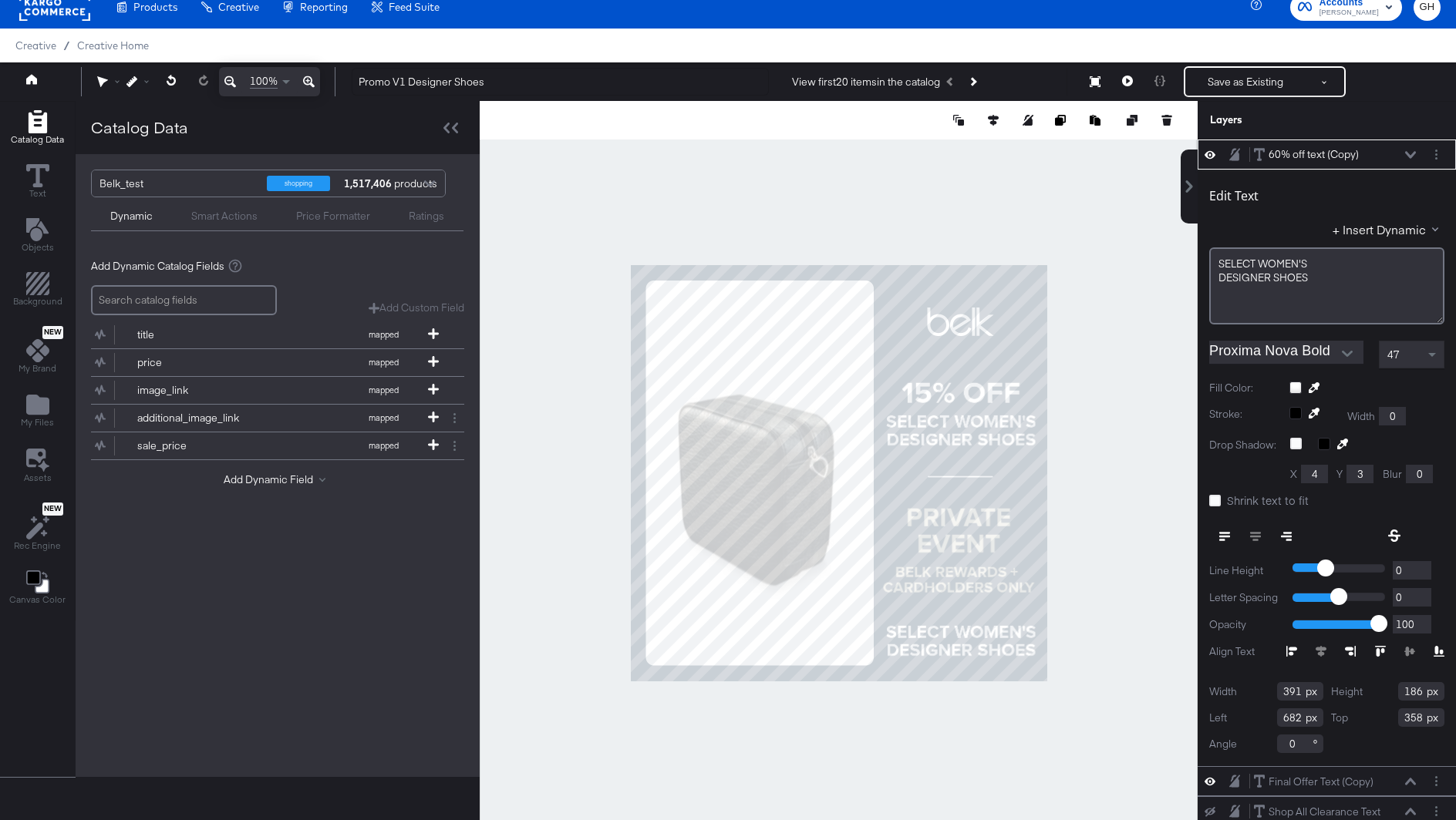
type input "662"
type input "866"
click at [1294, 284] on div "SELECT ﻿WOMEN'S DESIGNER ﻿SHOES" at bounding box center [1326, 285] width 235 height 77
click at [1319, 276] on div "DESIGNER ﻿SHOES" at bounding box center [1326, 279] width 215 height 15
click at [1219, 263] on span "SELECT ﻿WOMEN'S" at bounding box center [1263, 264] width 88 height 14
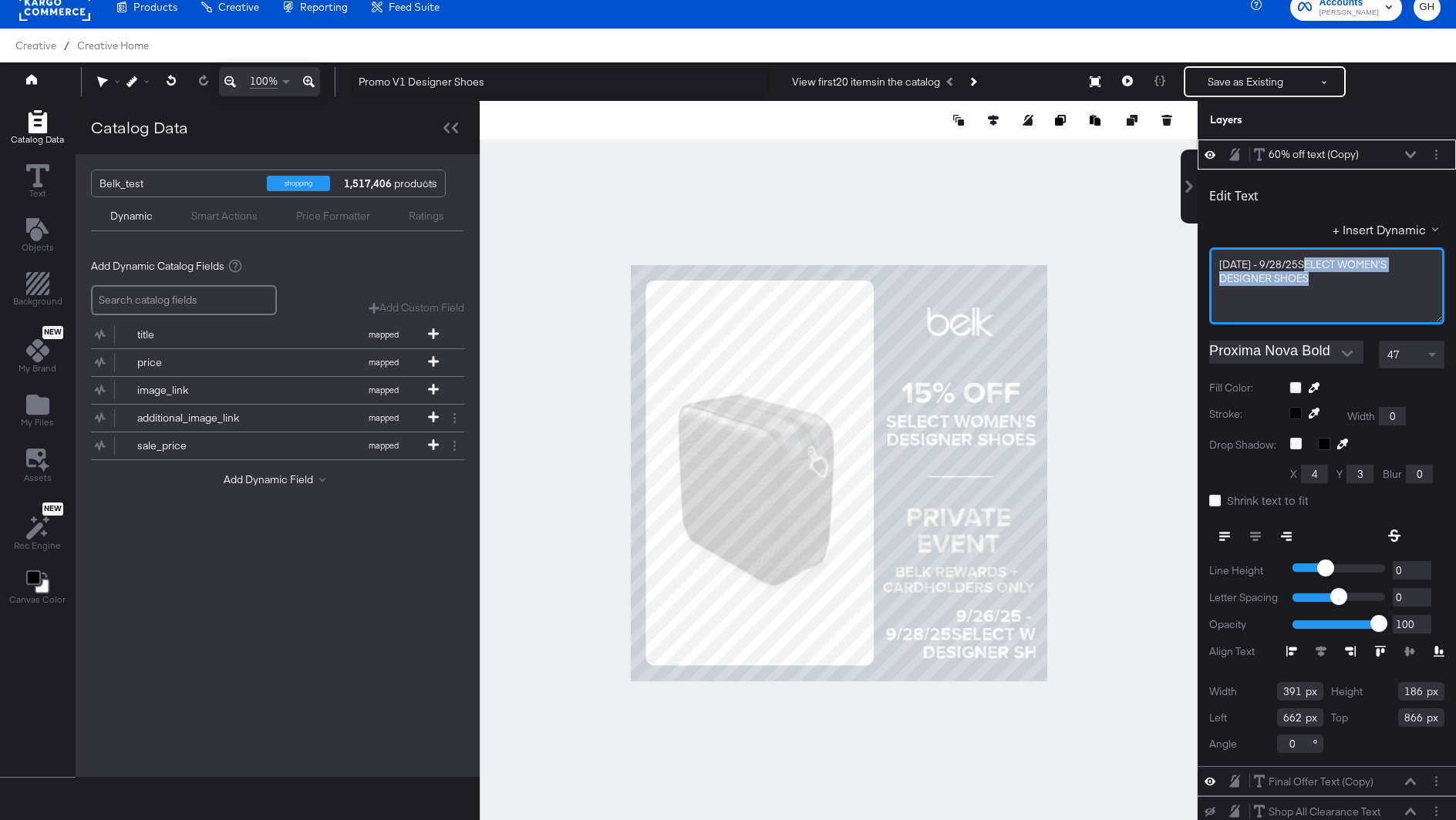
drag, startPoint x: 1300, startPoint y: 268, endPoint x: 1314, endPoint y: 284, distance: 21.3
click at [1314, 284] on div "9/26/25 - 9/28/25SELECT ﻿WOMEN'S DESIGNER ﻿SHOES" at bounding box center [1326, 285] width 235 height 77
click at [1282, 304] on div "9/26/25 - 9/28/25" at bounding box center [1326, 285] width 235 height 77
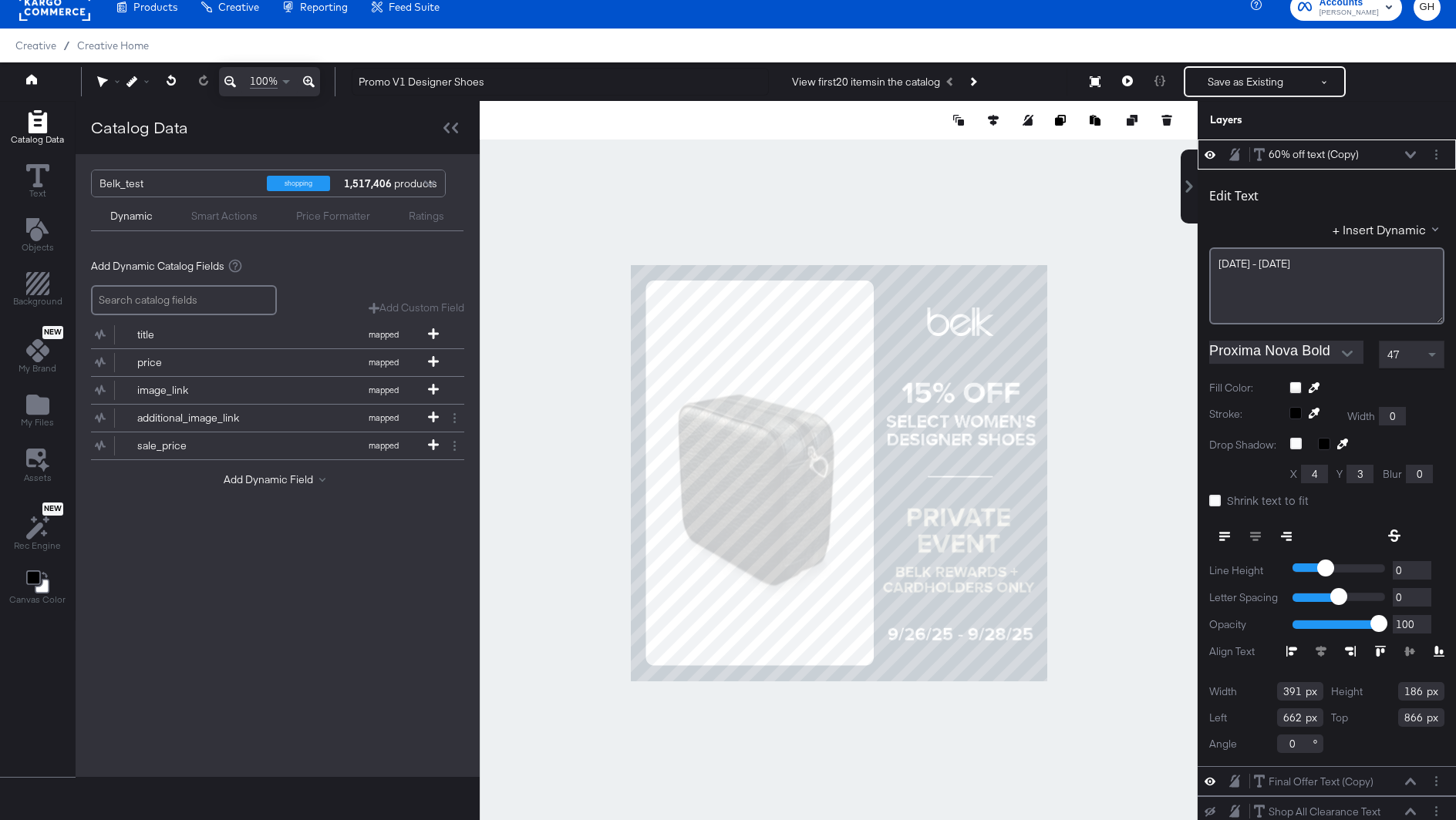
click at [1389, 350] on span "47" at bounding box center [1393, 355] width 12 height 14
click at [1404, 359] on div "47" at bounding box center [1411, 355] width 64 height 26
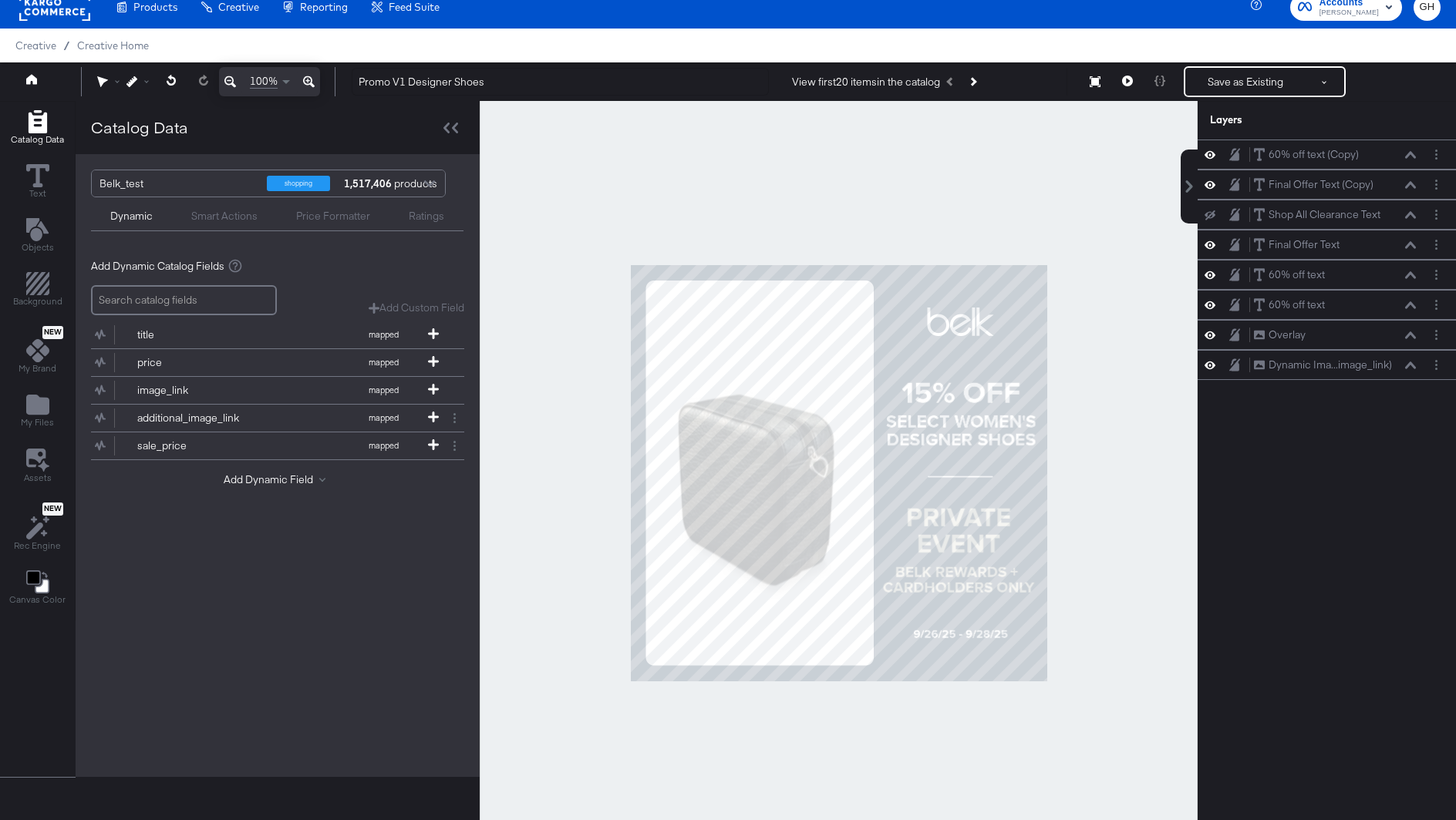
click at [1167, 554] on div at bounding box center [838, 473] width 718 height 744
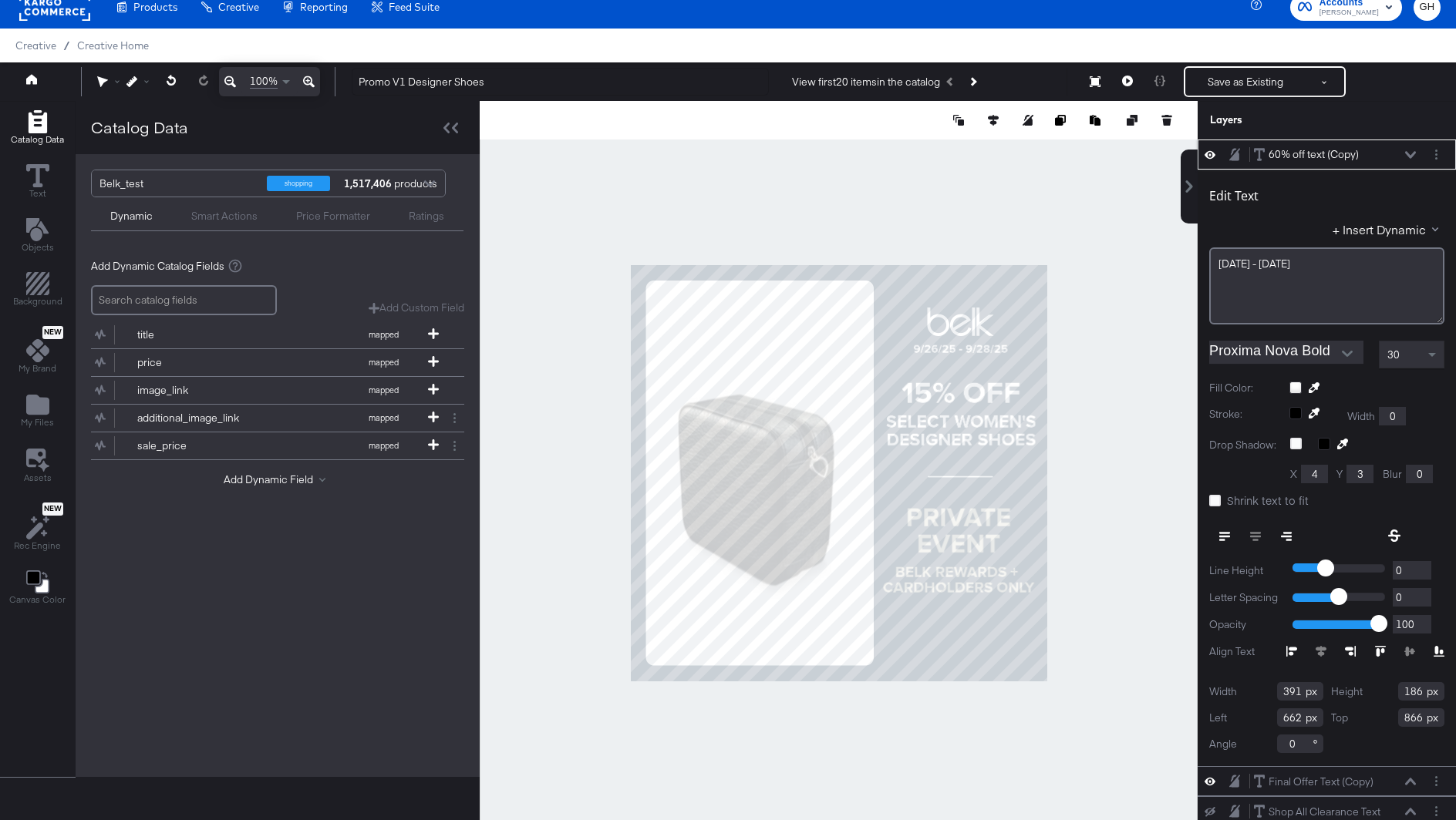
type input "126"
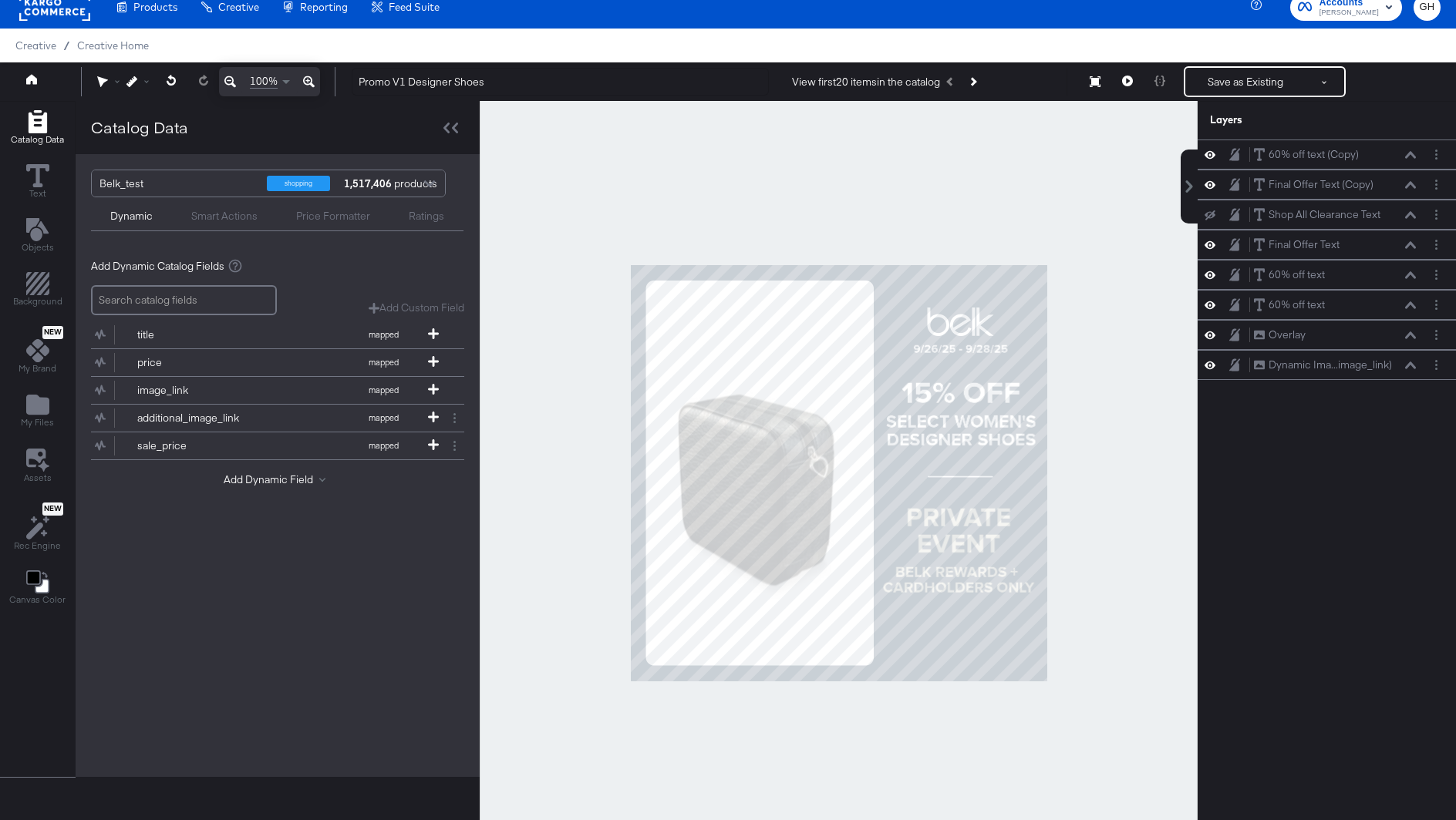
click at [1091, 383] on div at bounding box center [838, 473] width 718 height 744
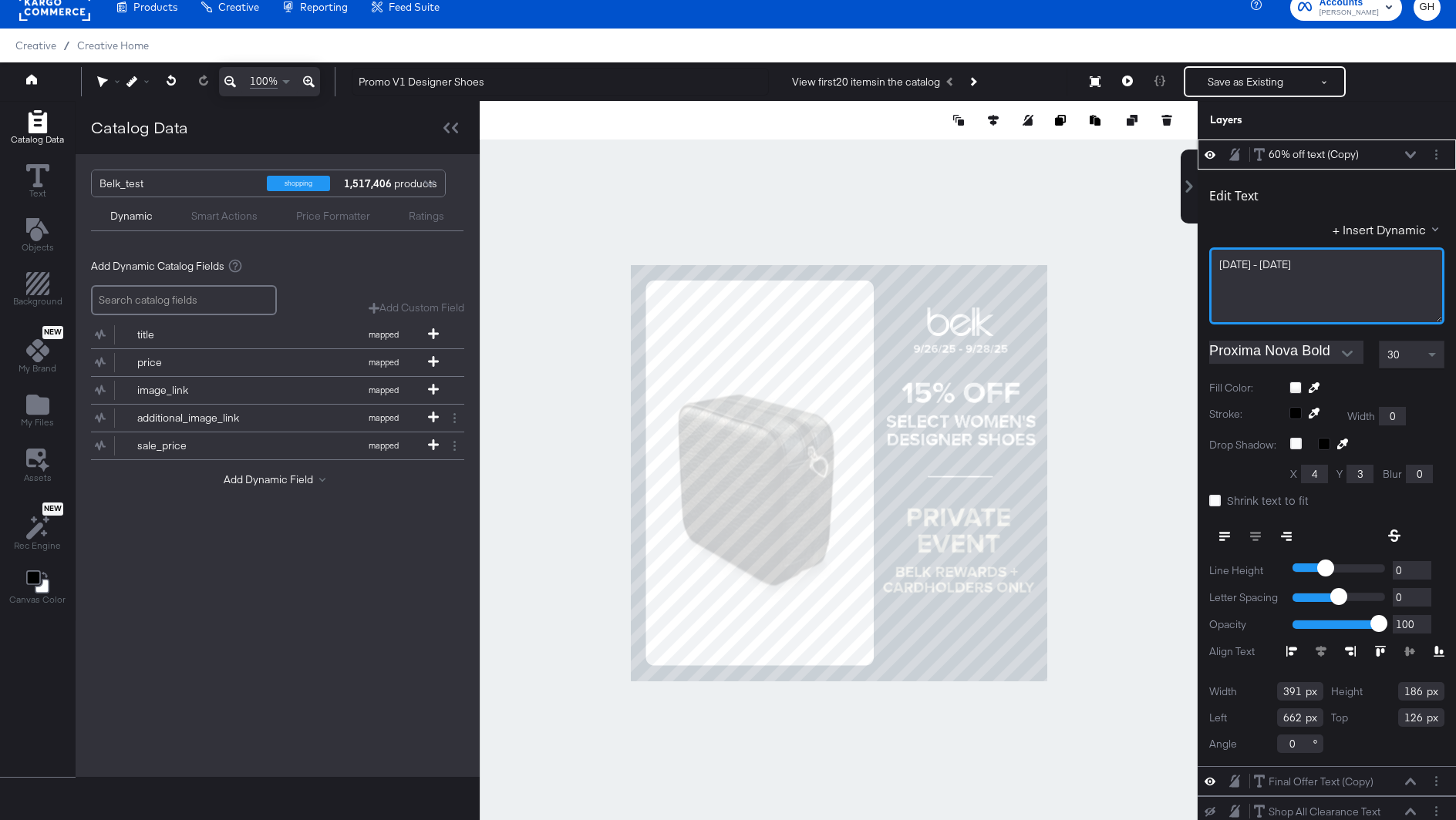
click at [1243, 271] on div "[DATE] - [DATE]" at bounding box center [1326, 285] width 235 height 77
click at [1224, 265] on span "[DATE] - [DATE]" at bounding box center [1254, 264] width 72 height 14
drag, startPoint x: 1259, startPoint y: 266, endPoint x: 1329, endPoint y: 269, distance: 70.1
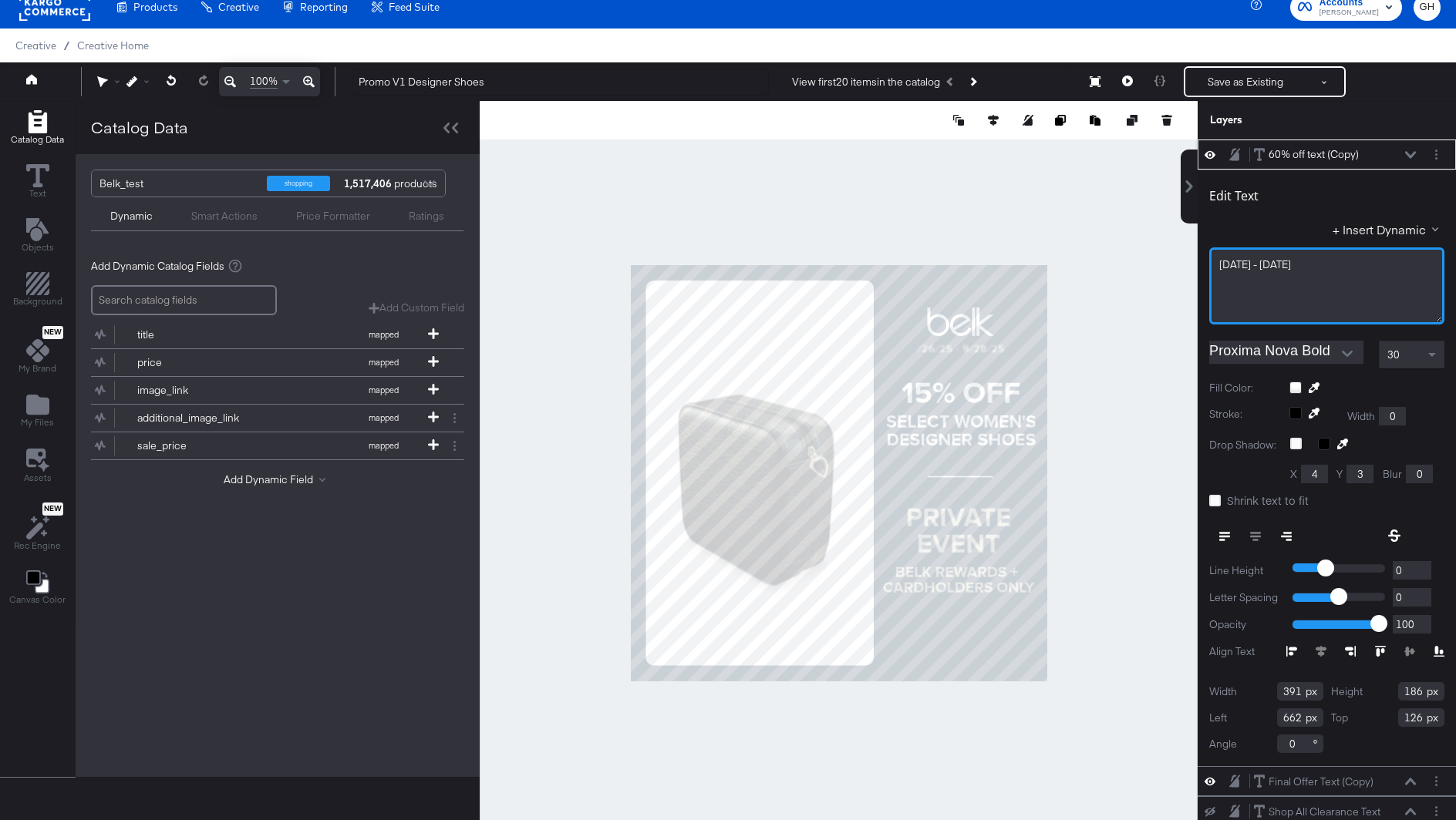
click at [1329, 269] on div "[DATE] - [DATE]" at bounding box center [1326, 285] width 235 height 77
click at [1400, 355] on div "30" at bounding box center [1411, 355] width 64 height 26
click at [1405, 349] on div "30" at bounding box center [1411, 355] width 64 height 26
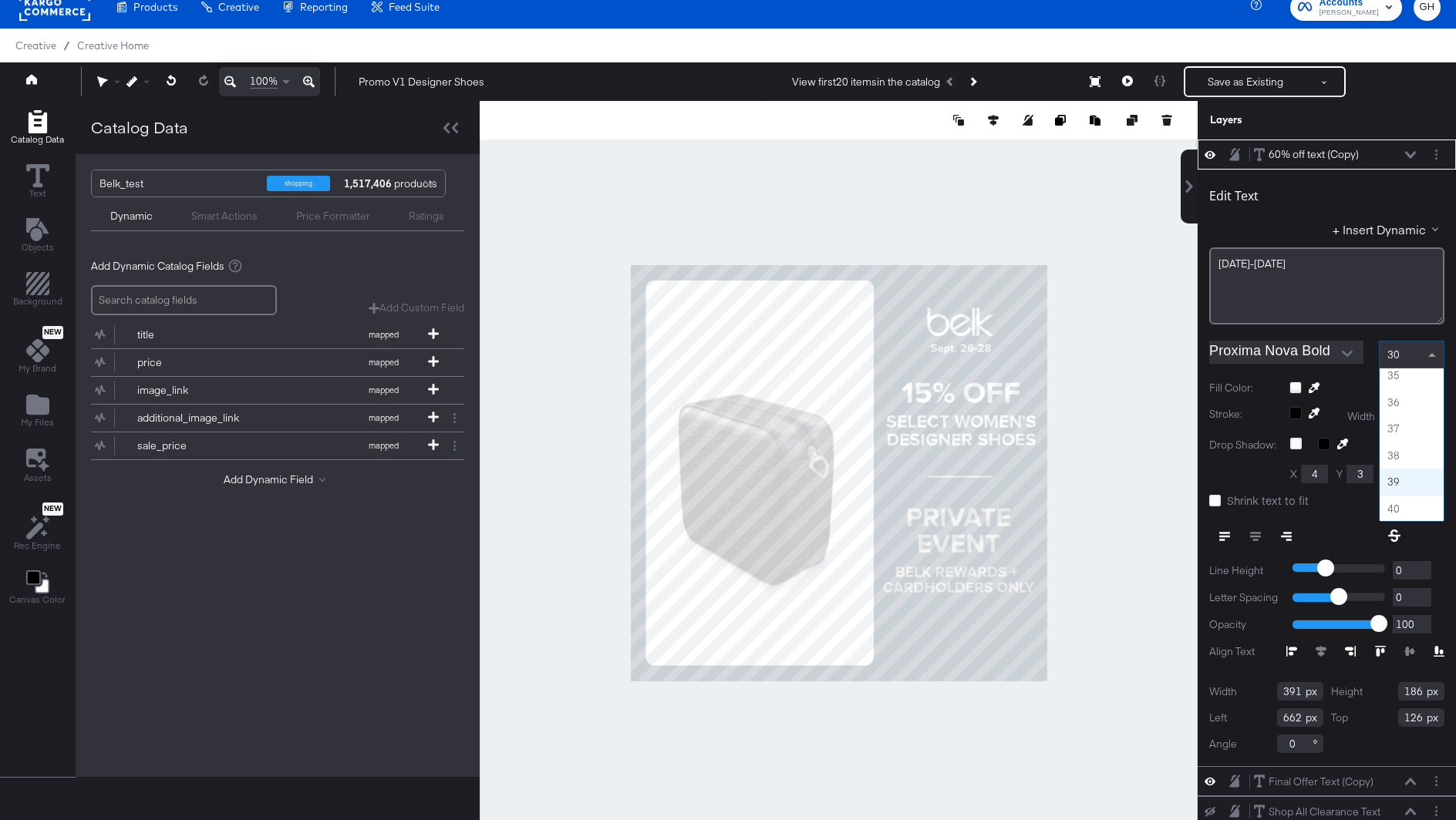
scroll to position [913, 0]
click at [1134, 394] on div at bounding box center [838, 473] width 718 height 744
type input "130"
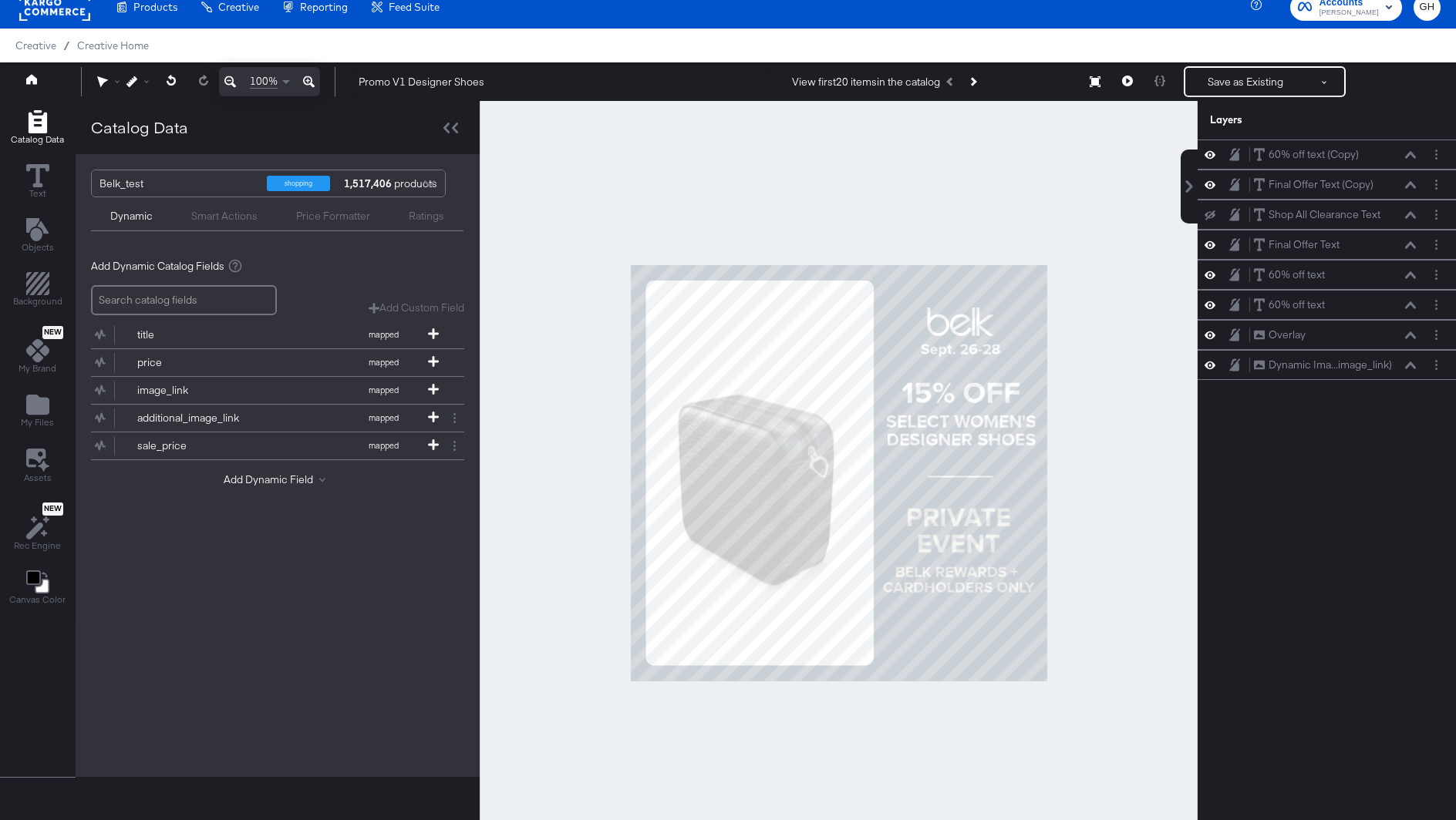
click at [1091, 388] on div at bounding box center [838, 473] width 718 height 744
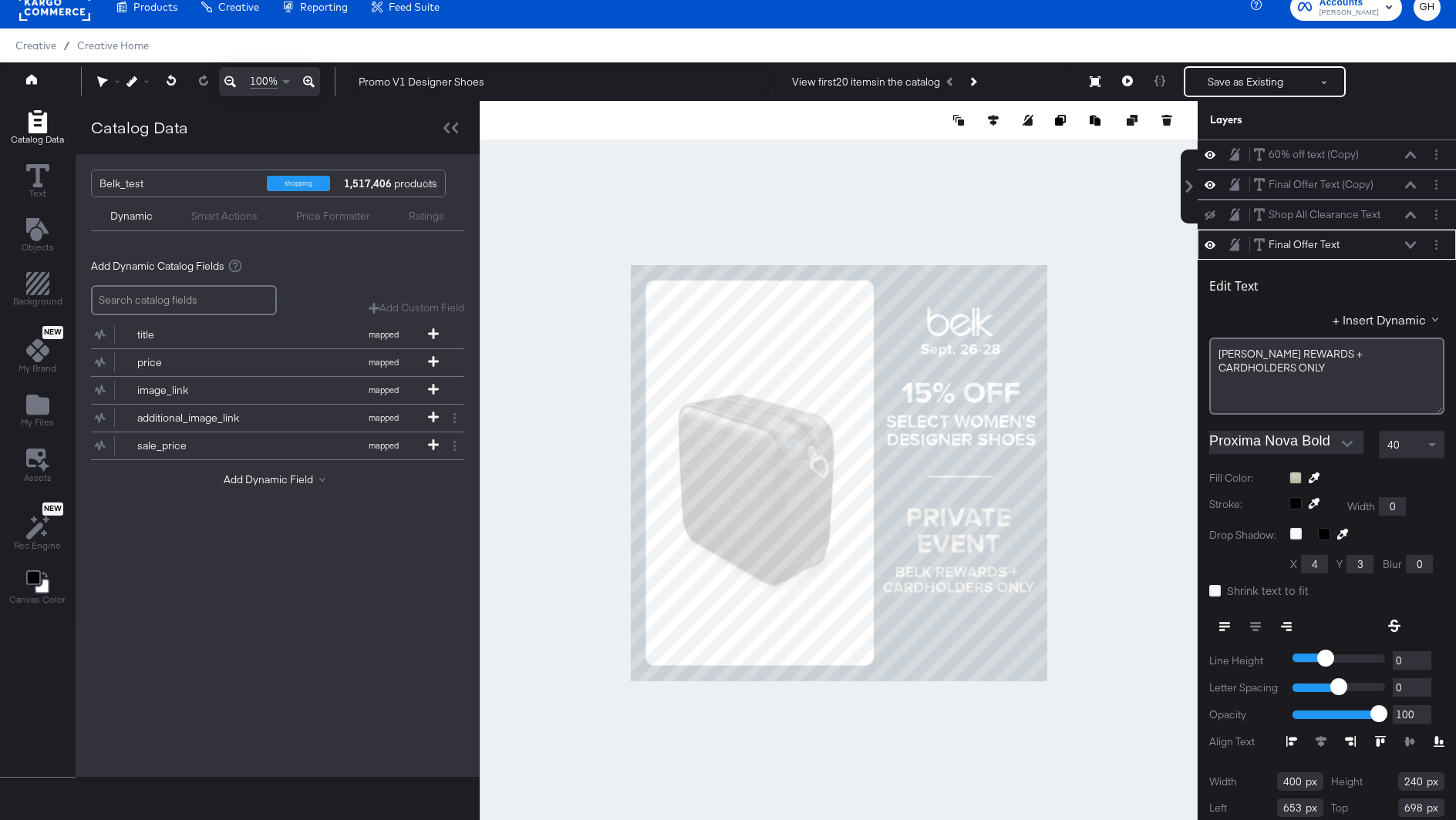
scroll to position [32, 0]
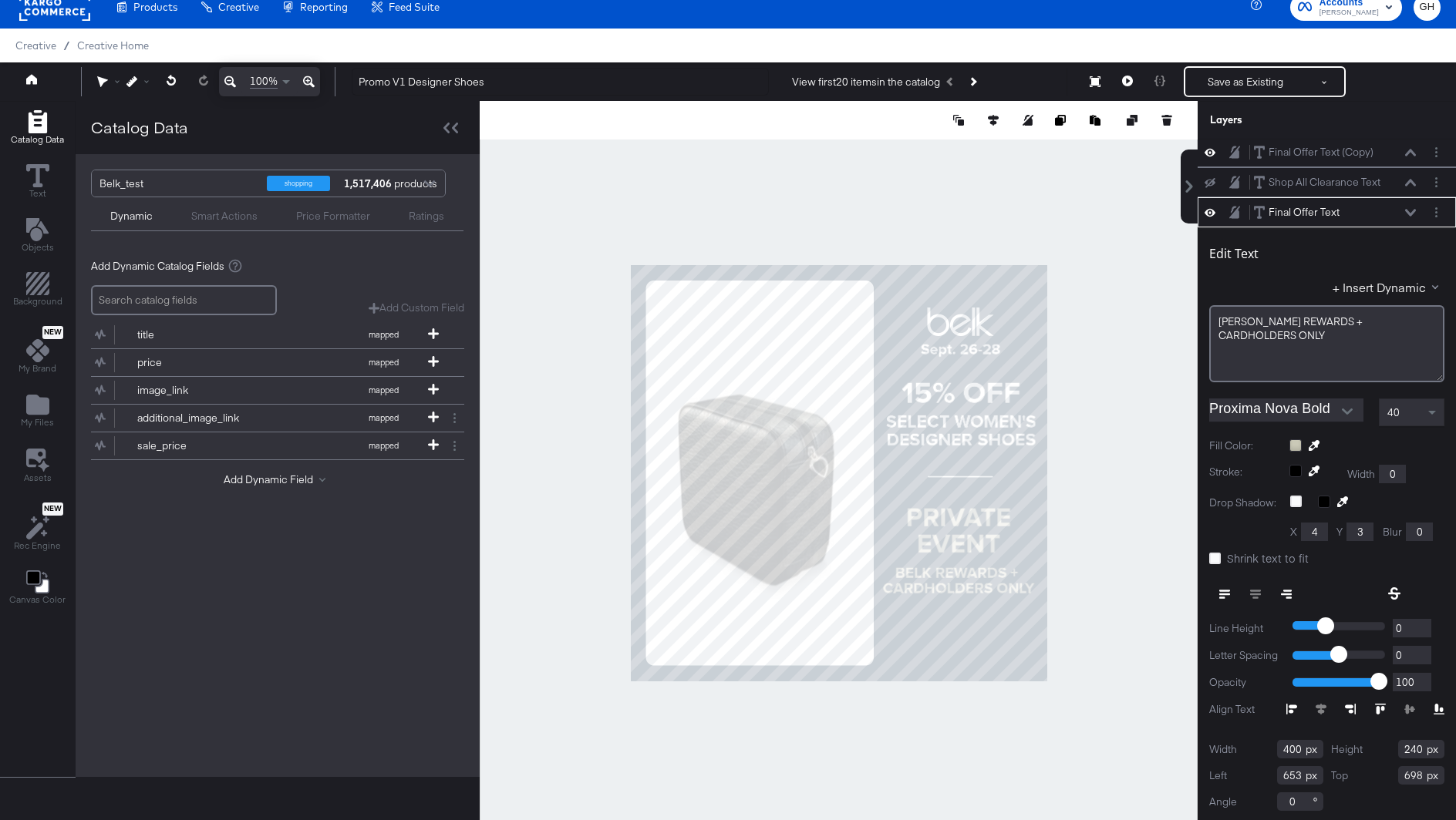
type input "700"
click at [1148, 611] on div at bounding box center [838, 473] width 718 height 744
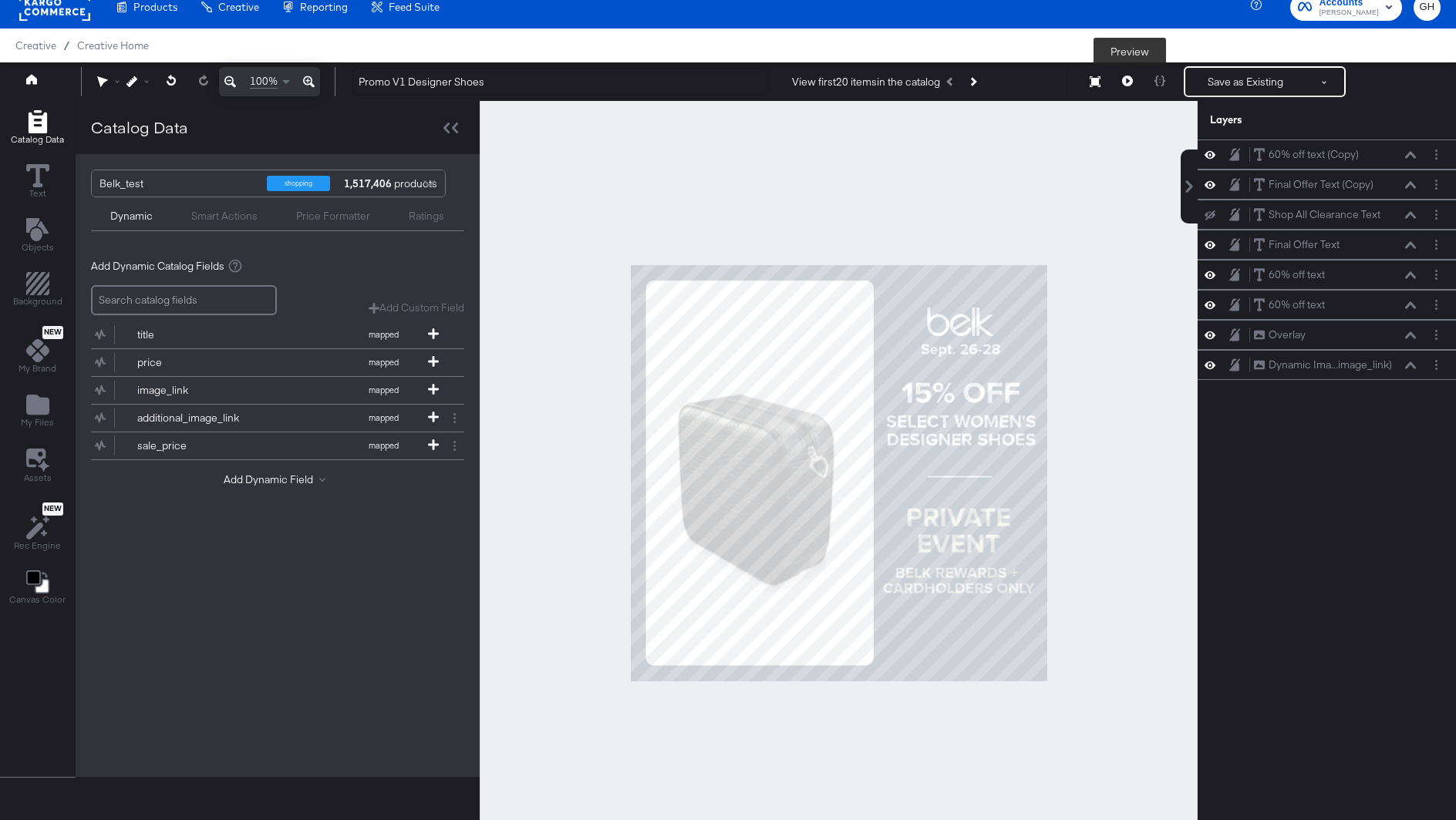
click at [1128, 84] on icon at bounding box center [1127, 80] width 11 height 11
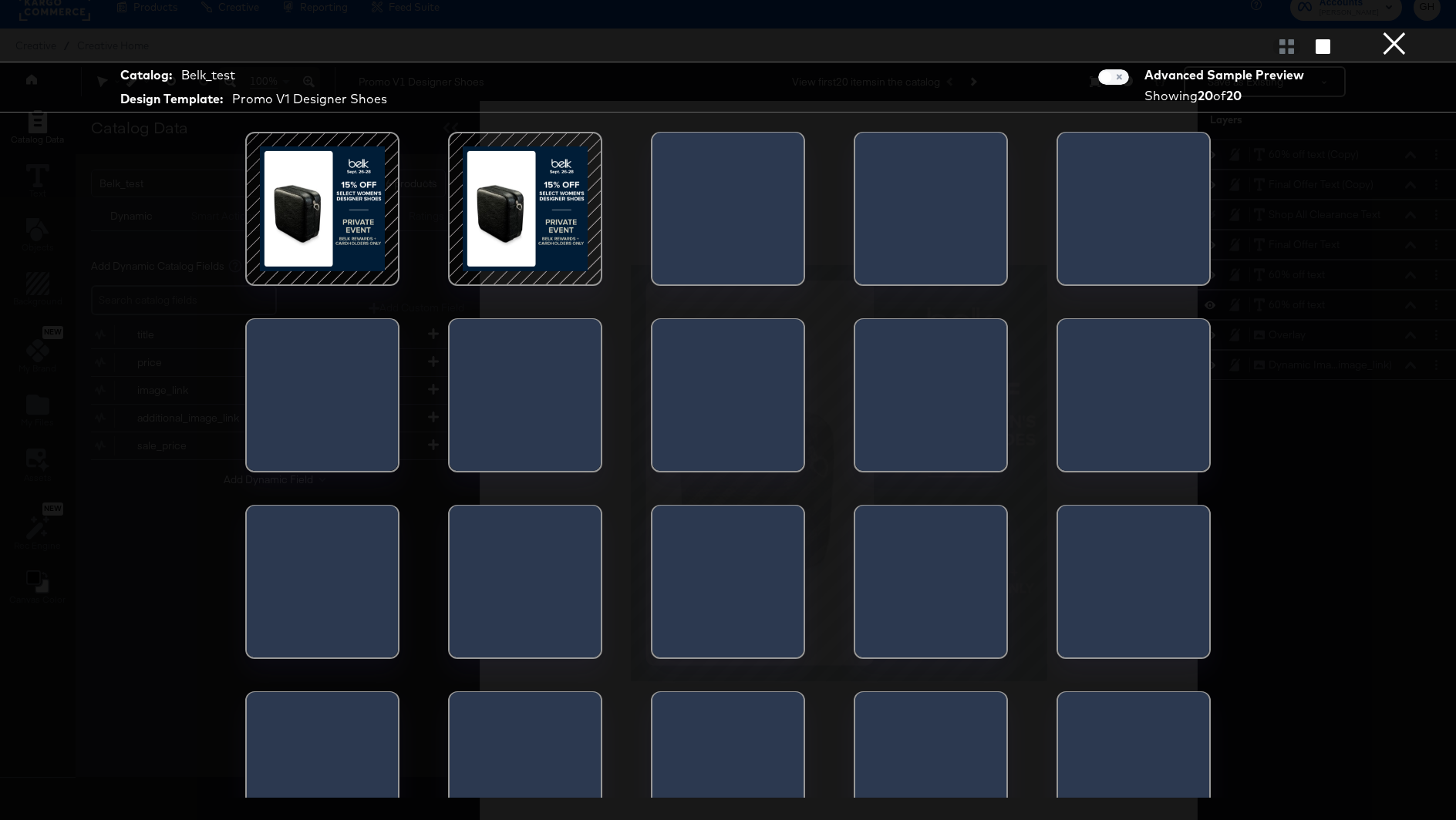
click at [324, 194] on div at bounding box center [322, 208] width 131 height 131
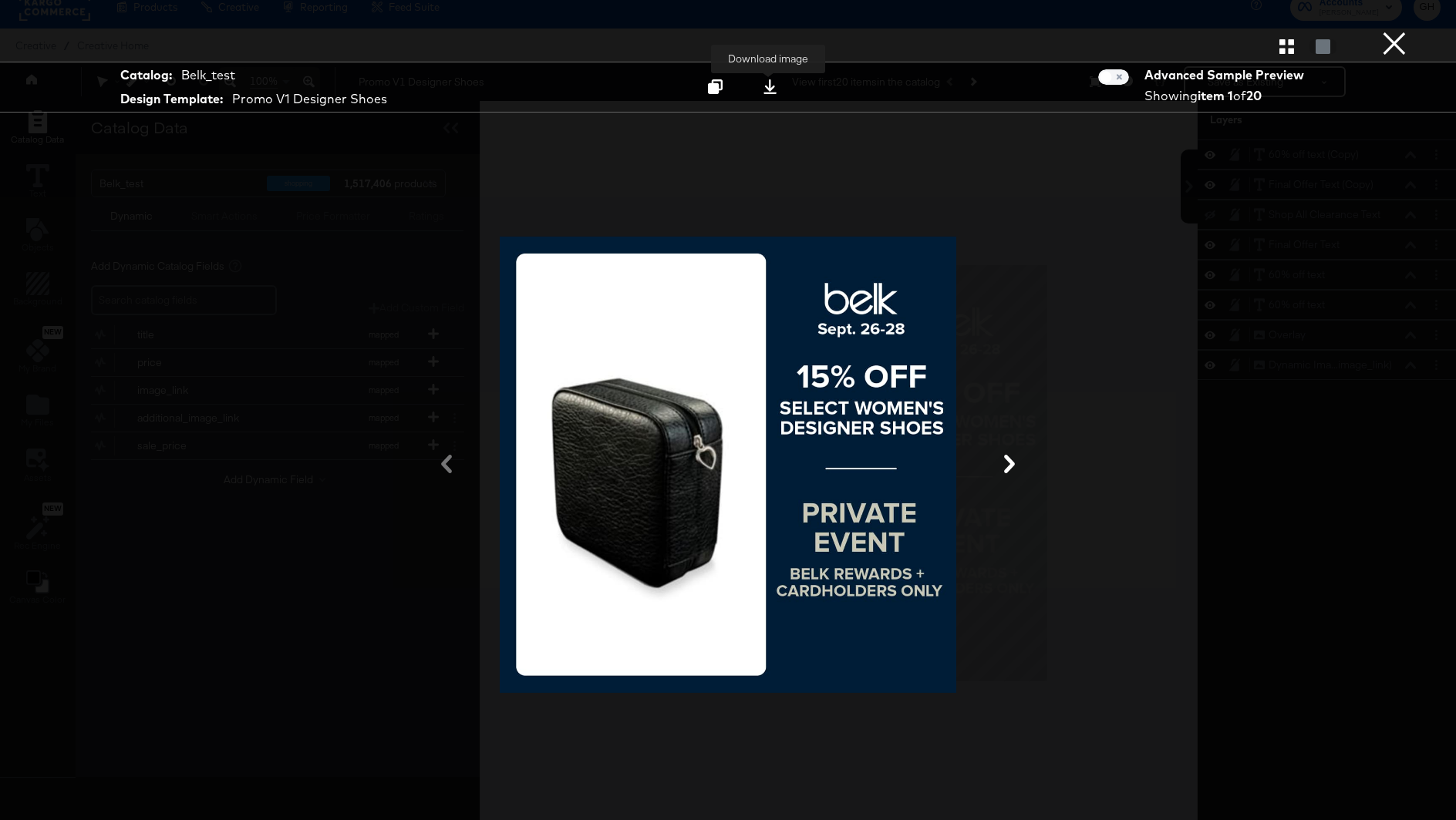
click at [766, 91] on icon at bounding box center [770, 87] width 15 height 15
click at [1443, 58] on div at bounding box center [728, 45] width 1456 height 31
click at [1388, 31] on button "×" at bounding box center [1393, 15] width 31 height 31
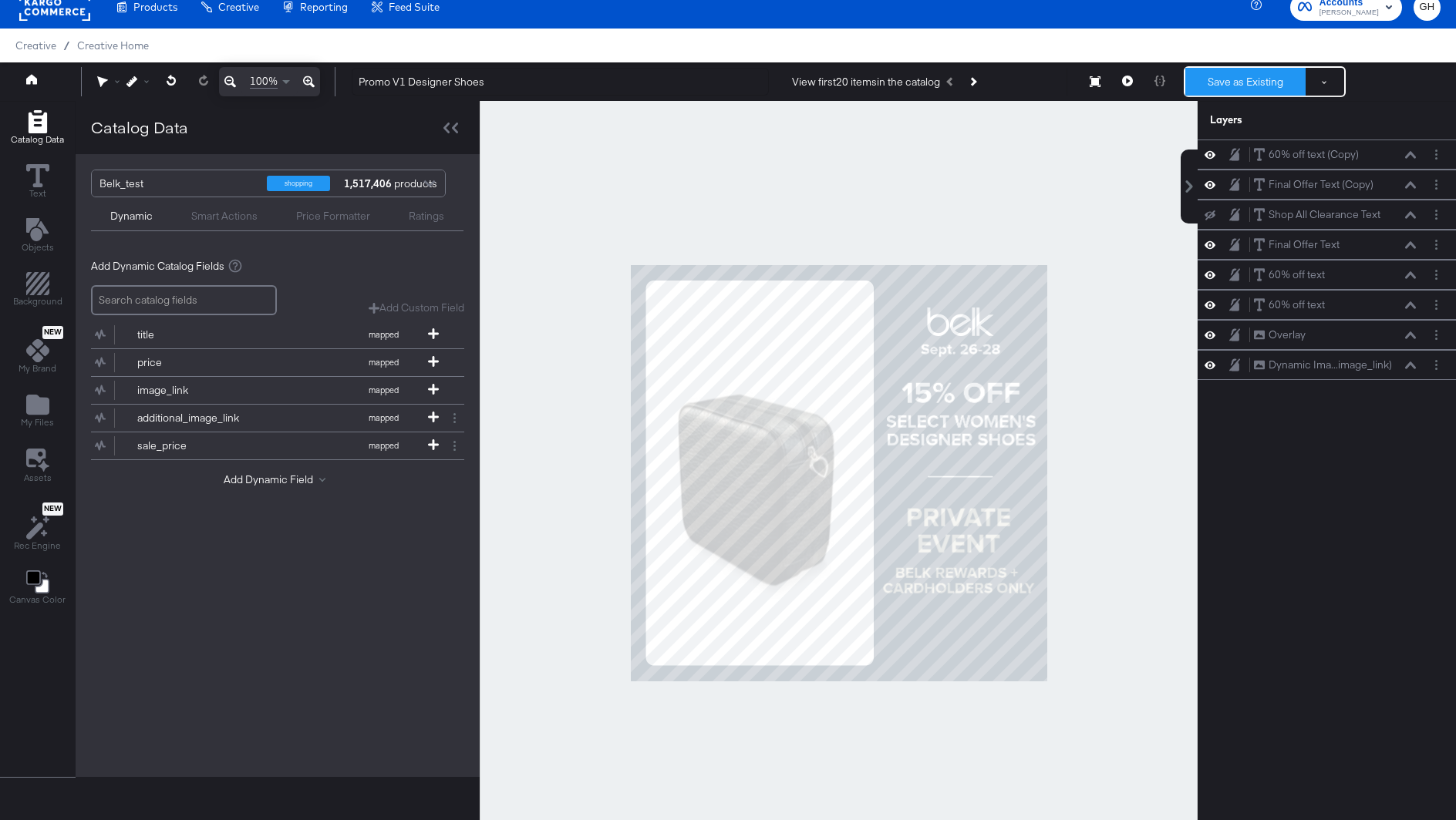
click at [1227, 79] on button "Save as Existing" at bounding box center [1244, 82] width 120 height 28
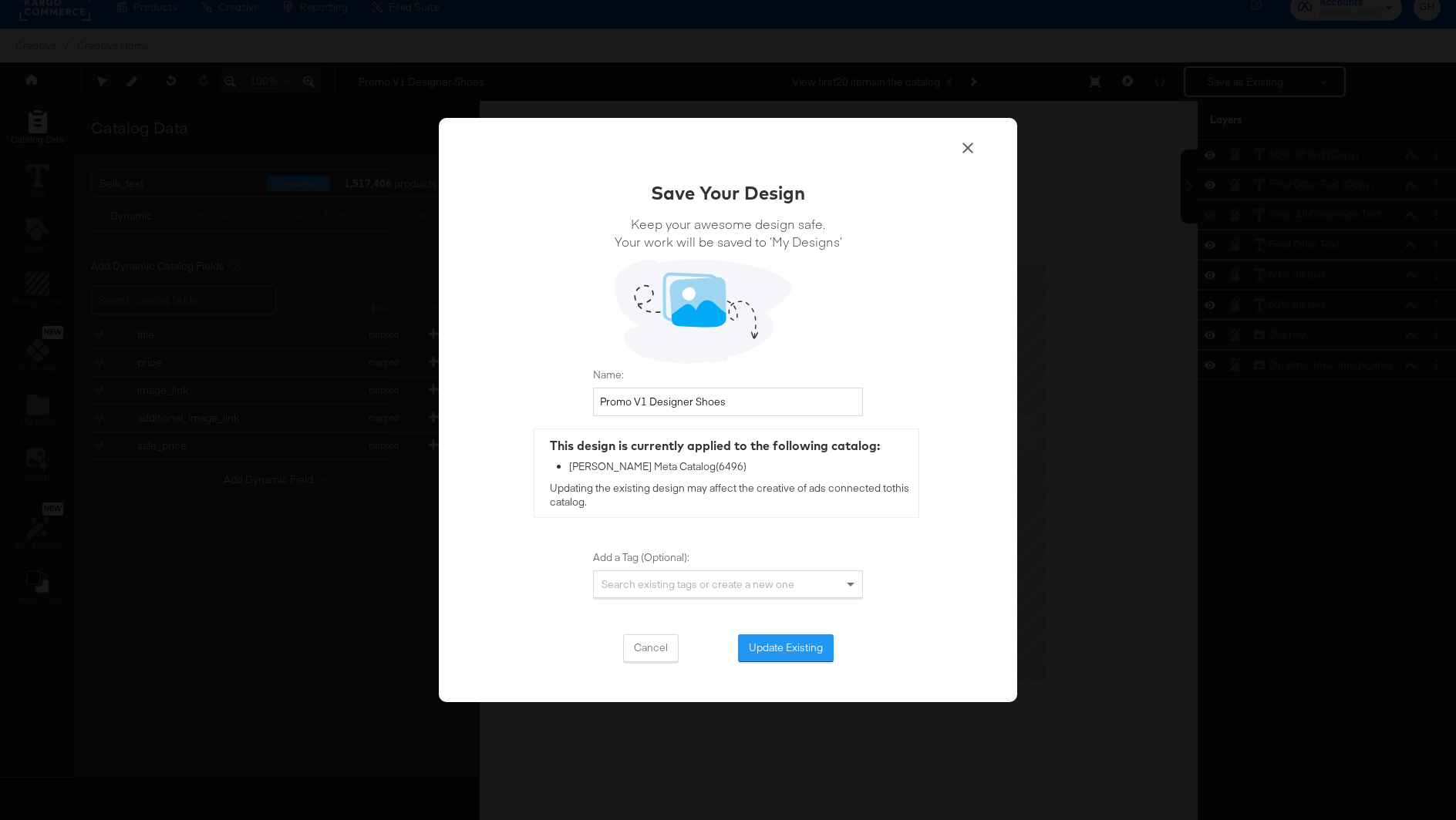
click at [768, 670] on div "Save Your Design Keep your awesome design safe. Your work will be saved to ‘My …" at bounding box center [728, 411] width 578 height 585
click at [769, 649] on button "Update Existing" at bounding box center [785, 648] width 96 height 28
